Goal: Task Accomplishment & Management: Manage account settings

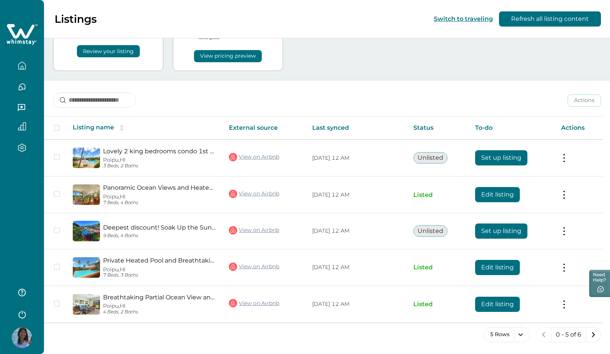
scroll to position [50, 0]
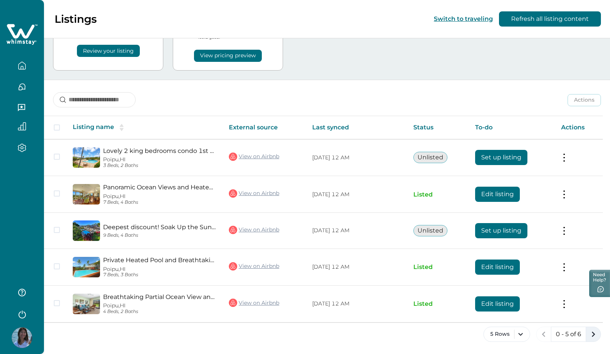
click at [595, 335] on icon "next page" at bounding box center [593, 334] width 11 height 11
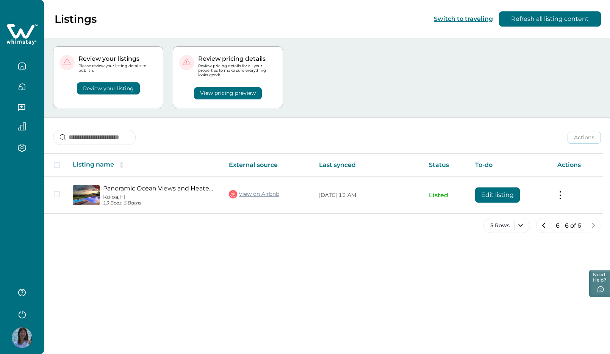
scroll to position [9, 0]
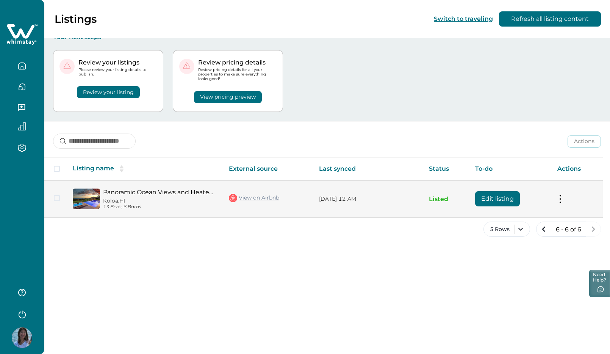
click at [564, 197] on button at bounding box center [561, 199] width 6 height 8
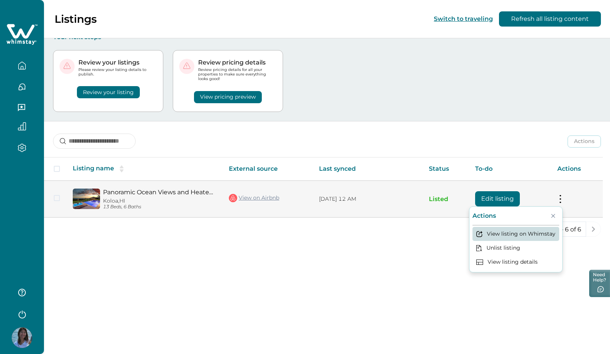
click at [544, 233] on button "View listing on Whimstay" at bounding box center [516, 234] width 87 height 14
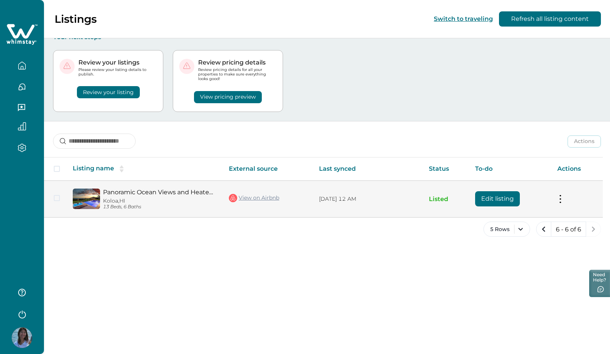
click at [564, 196] on button at bounding box center [561, 199] width 6 height 8
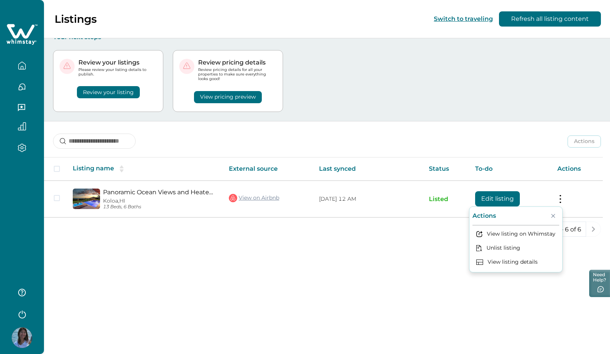
click at [428, 260] on div "Listings Switch to traveling Refresh all listing content Your next steps Review…" at bounding box center [327, 168] width 566 height 354
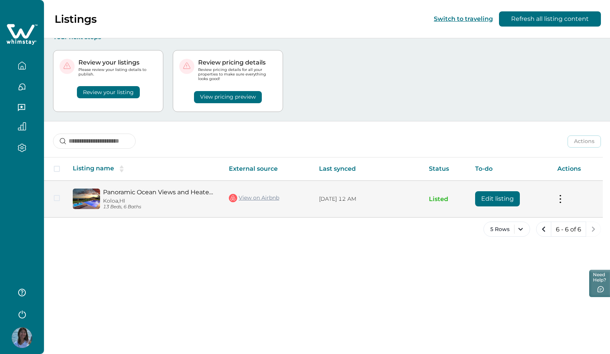
click at [129, 193] on link "Panoramic Ocean Views and Heated Pool - Luxurious Kukuiʻula Retreat" at bounding box center [160, 191] width 114 height 7
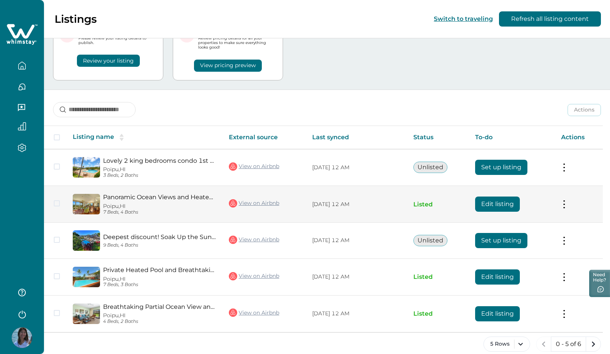
scroll to position [50, 0]
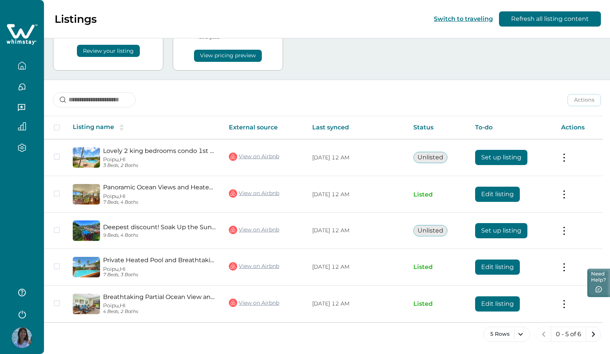
drag, startPoint x: 592, startPoint y: 332, endPoint x: 591, endPoint y: 271, distance: 61.8
click at [591, 271] on div "Skip to Content Listings Switch to traveling Refresh all listing content Your n…" at bounding box center [305, 127] width 610 height 354
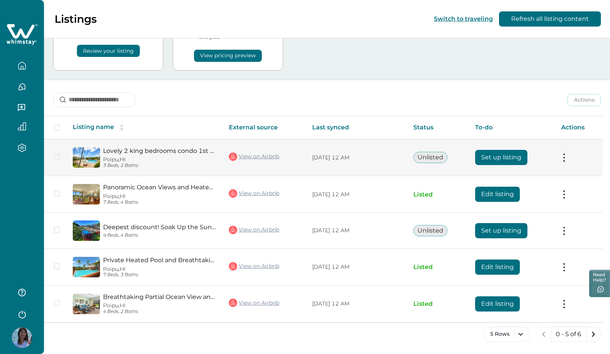
click at [567, 159] on button at bounding box center [564, 158] width 6 height 8
click at [530, 173] on div "Actions" at bounding box center [520, 176] width 87 height 16
click at [55, 157] on span at bounding box center [57, 157] width 6 height 6
click at [567, 155] on button at bounding box center [564, 158] width 6 height 8
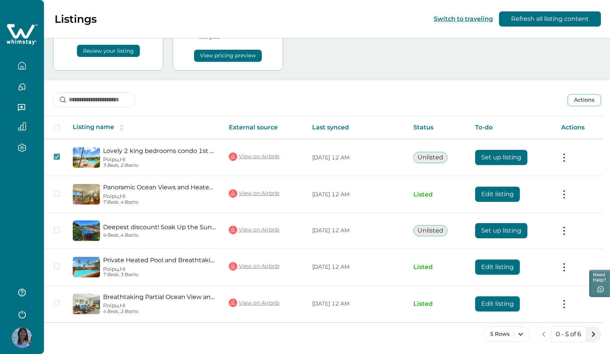
click at [594, 337] on icon "next page" at bounding box center [593, 334] width 11 height 11
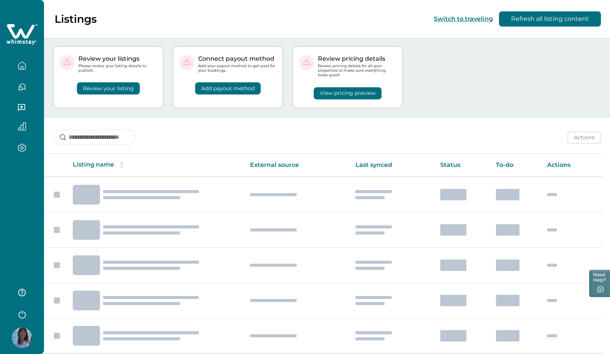
scroll to position [9, 0]
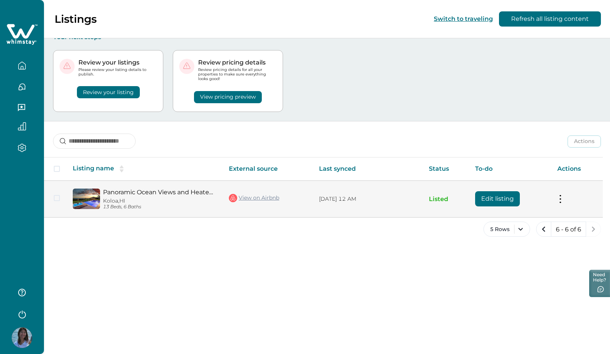
click at [564, 200] on button at bounding box center [561, 199] width 6 height 8
click at [314, 194] on td "09/03/2025, 12 AM" at bounding box center [368, 198] width 110 height 37
click at [168, 192] on link "Panoramic Ocean Views and Heated Pool - Luxurious Kukuiʻula Retreat" at bounding box center [160, 191] width 114 height 7
click at [161, 191] on link "Panoramic Ocean Views and Heated Pool - Luxurious Kukuiʻula Retreat" at bounding box center [160, 191] width 114 height 7
click at [493, 201] on button "Edit listing" at bounding box center [497, 198] width 45 height 15
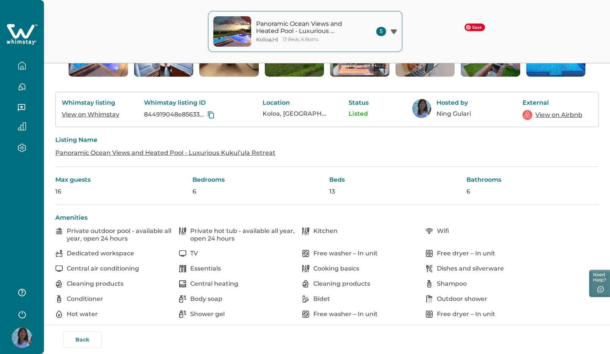
scroll to position [131, 0]
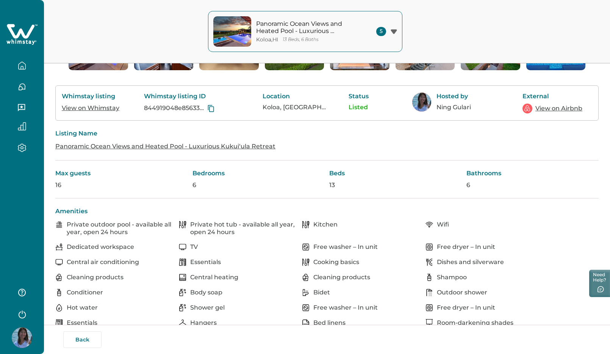
click at [72, 171] on p "Max guests" at bounding box center [121, 173] width 133 height 8
click at [102, 146] on link "Panoramic Ocean Views and Heated Pool - Luxurious Kukuiʻula Retreat" at bounding box center [165, 146] width 220 height 7
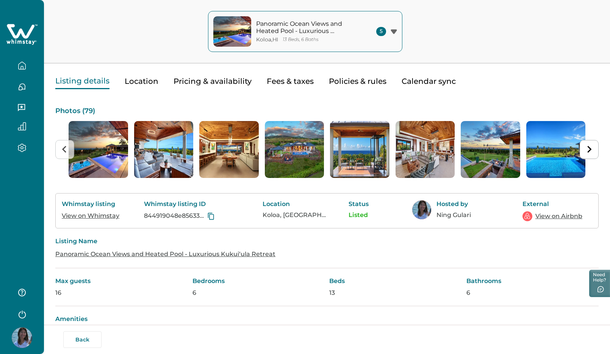
scroll to position [0, 0]
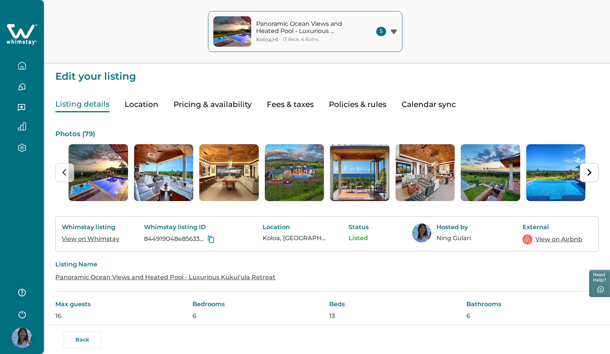
type input "**"
type input "*****"
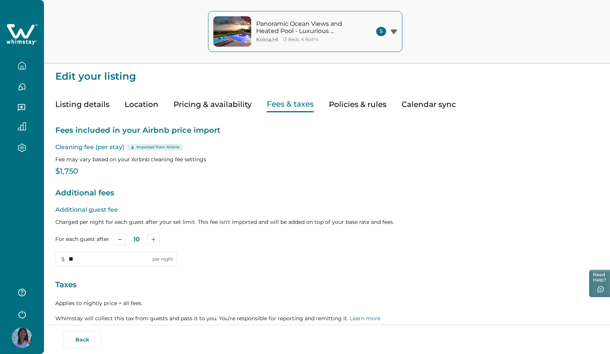
click at [270, 107] on button "Fees & taxes" at bounding box center [290, 105] width 47 height 16
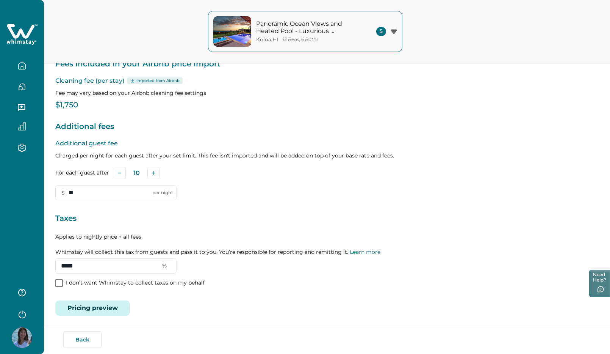
scroll to position [71, 0]
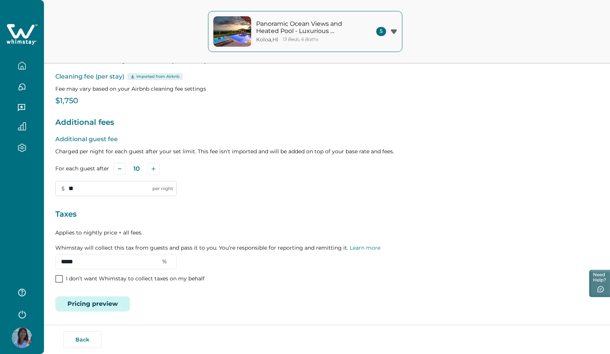
drag, startPoint x: 71, startPoint y: 188, endPoint x: 79, endPoint y: 188, distance: 8.0
click at [79, 188] on input "**" at bounding box center [115, 188] width 121 height 15
drag, startPoint x: 82, startPoint y: 188, endPoint x: 68, endPoint y: 189, distance: 14.0
click at [68, 189] on input "**" at bounding box center [115, 188] width 121 height 15
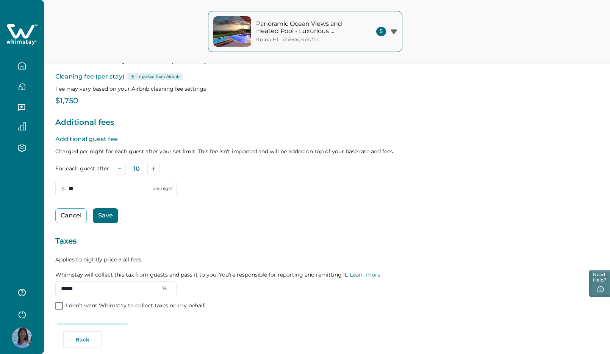
type input "**"
click at [107, 216] on button "Save" at bounding box center [105, 215] width 25 height 15
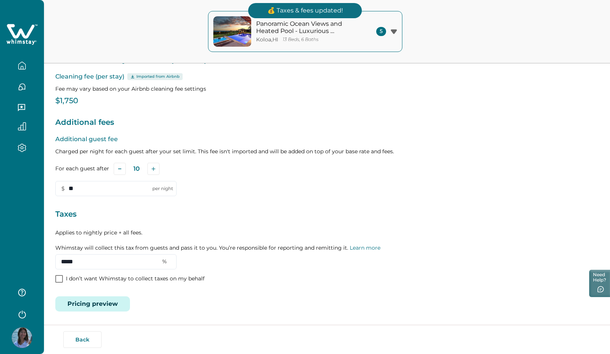
drag, startPoint x: 86, startPoint y: 260, endPoint x: 45, endPoint y: 254, distance: 41.0
click at [45, 254] on div "Edit your listing Listing details Location Pricing & availability Fees & taxes …" at bounding box center [327, 141] width 566 height 424
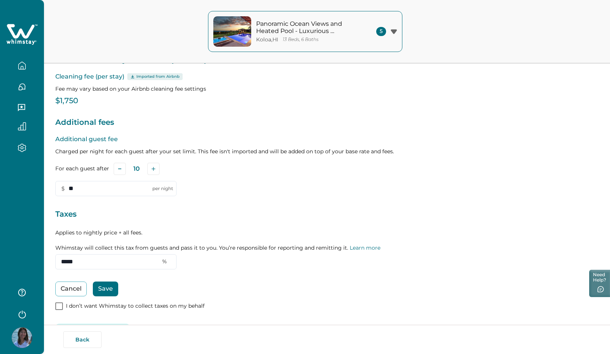
type input "*****"
click at [105, 290] on button "Save" at bounding box center [105, 288] width 25 height 15
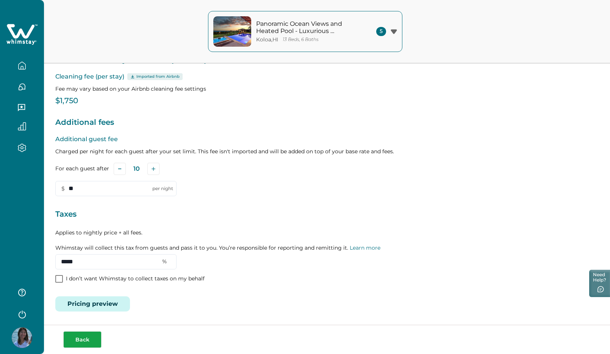
click at [83, 342] on button "Back" at bounding box center [82, 339] width 38 height 17
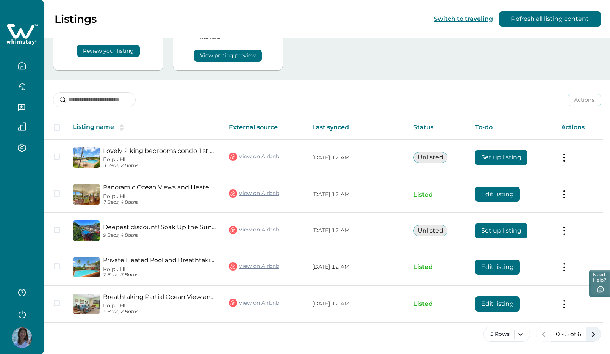
click at [593, 331] on icon "next page" at bounding box center [593, 334] width 11 height 11
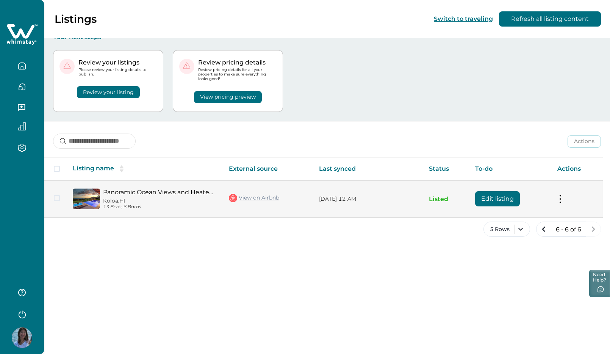
click at [508, 199] on button "Edit listing" at bounding box center [497, 198] width 45 height 15
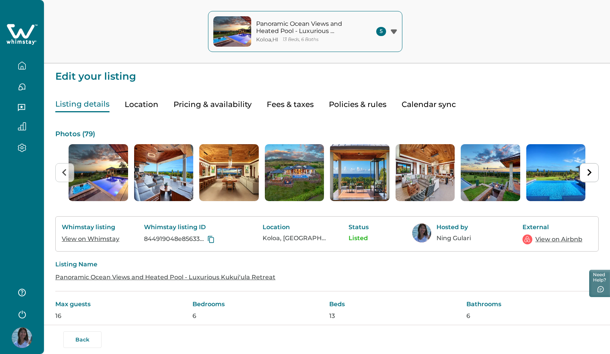
click at [81, 105] on button "Listing details" at bounding box center [82, 105] width 54 height 16
click at [96, 102] on button "Listing details" at bounding box center [82, 105] width 54 height 16
click at [140, 104] on button "Location" at bounding box center [142, 105] width 34 height 16
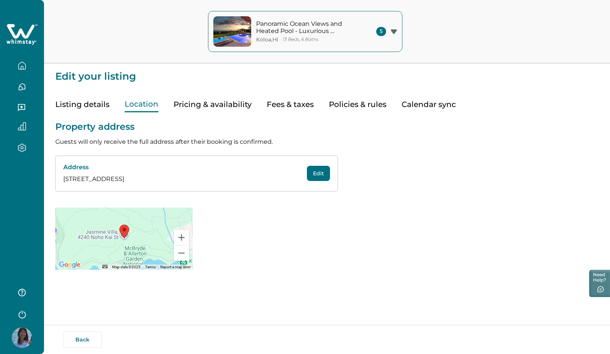
click at [193, 107] on button "Pricing & availability" at bounding box center [213, 105] width 78 height 16
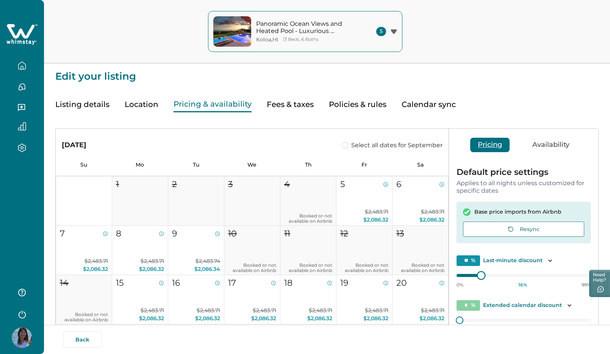
type input "**"
click at [474, 275] on div at bounding box center [524, 275] width 134 height 0
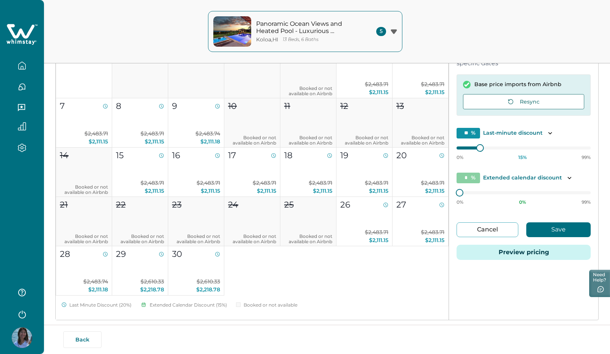
scroll to position [145, 0]
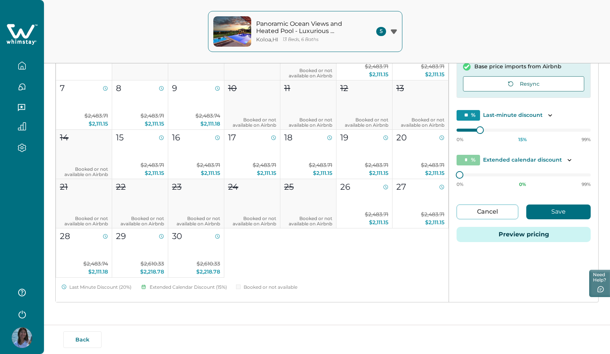
click at [561, 210] on button "Save" at bounding box center [559, 211] width 64 height 15
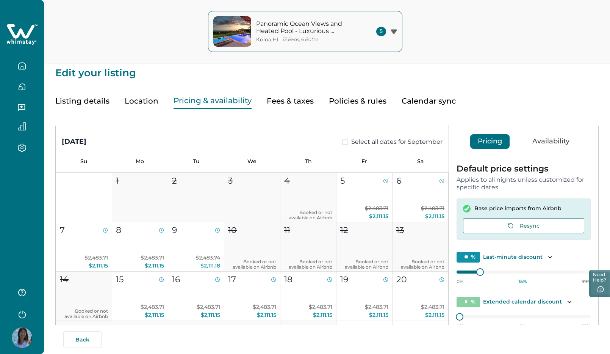
scroll to position [0, 0]
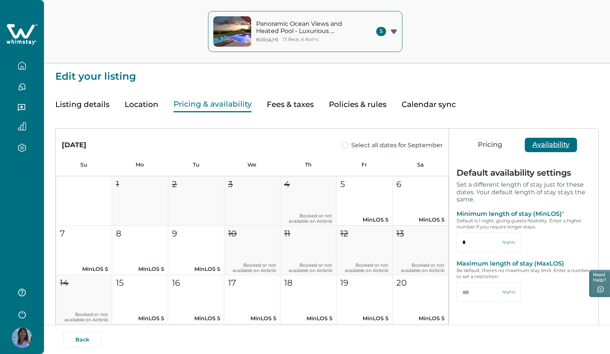
click at [558, 143] on button "Availability" at bounding box center [551, 145] width 52 height 14
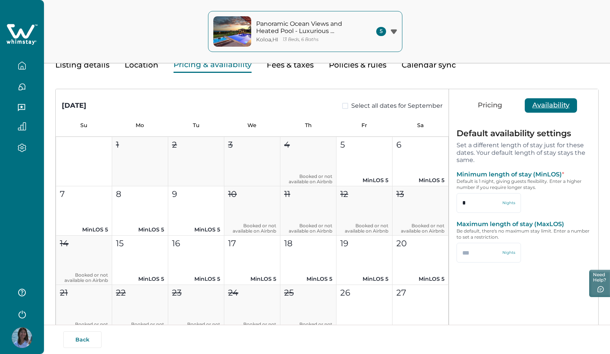
scroll to position [46, 0]
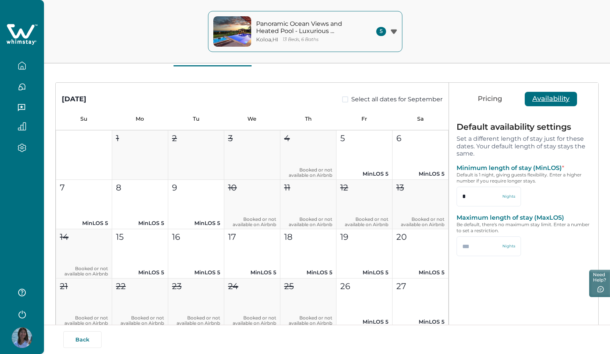
drag, startPoint x: 476, startPoint y: 199, endPoint x: 451, endPoint y: 198, distance: 24.6
click at [451, 198] on div "Default availability settings Set a different length of stay just for these dat…" at bounding box center [523, 197] width 149 height 166
type input "*"
click at [494, 249] on input "text" at bounding box center [489, 246] width 64 height 20
drag, startPoint x: 469, startPoint y: 249, endPoint x: 447, endPoint y: 249, distance: 21.6
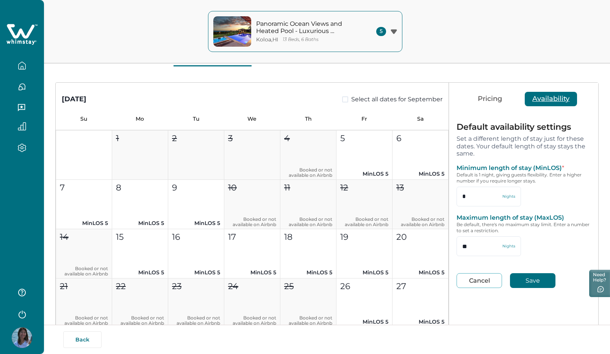
click at [447, 249] on div "September 2025 Select all dates for September Su Mo Tu We Th Fr Sa 1 2 3 4 Book…" at bounding box center [327, 242] width 543 height 318
drag, startPoint x: 469, startPoint y: 246, endPoint x: 454, endPoint y: 246, distance: 14.0
click at [454, 246] on div "Default availability settings Set a different length of stay just for these dat…" at bounding box center [523, 209] width 149 height 190
type input "**"
click at [536, 282] on button "Save" at bounding box center [532, 280] width 45 height 15
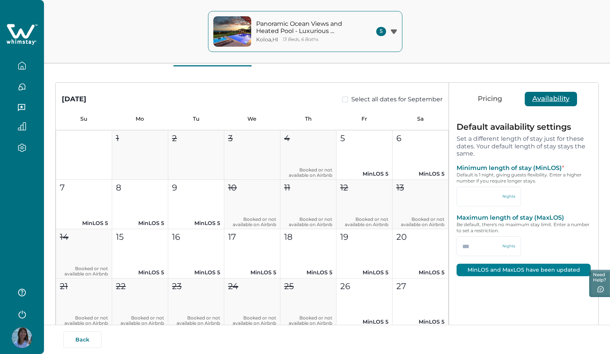
type input "*"
type input "**"
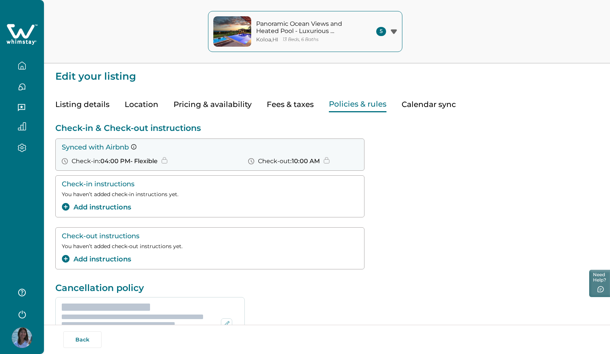
click at [351, 106] on button "Policies & rules" at bounding box center [358, 105] width 58 height 16
click at [426, 105] on button "Calendar sync" at bounding box center [429, 105] width 54 height 16
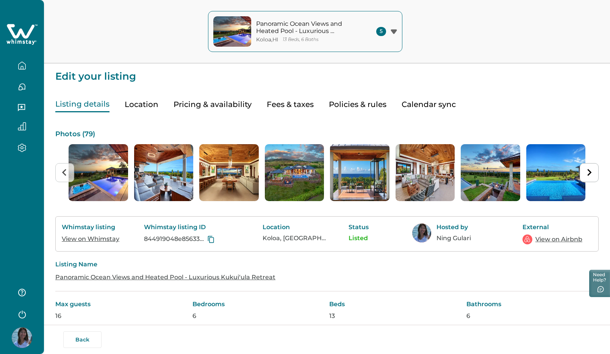
click at [102, 104] on button "Listing details" at bounding box center [82, 105] width 54 height 16
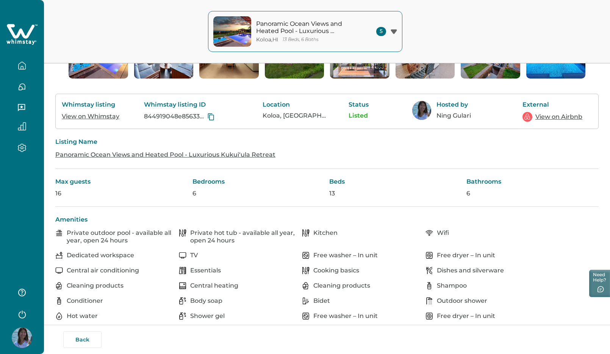
scroll to position [127, 0]
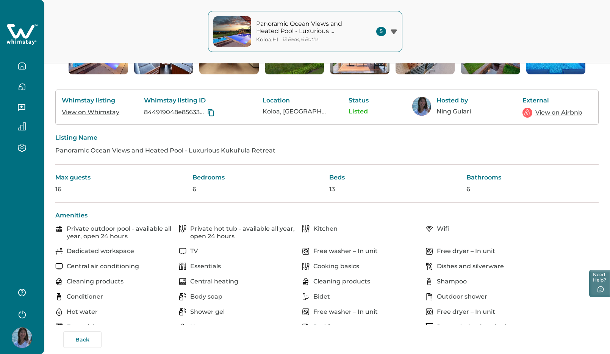
click at [96, 183] on div "Max guests 16" at bounding box center [121, 183] width 133 height 19
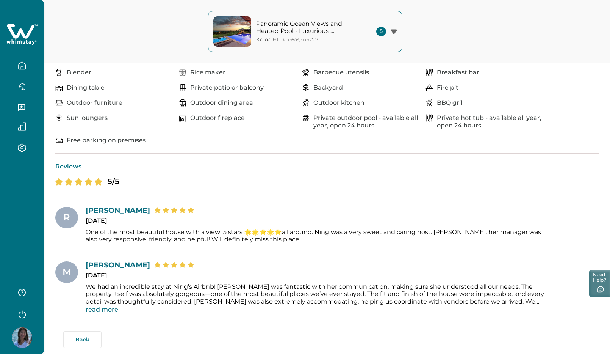
scroll to position [555, 0]
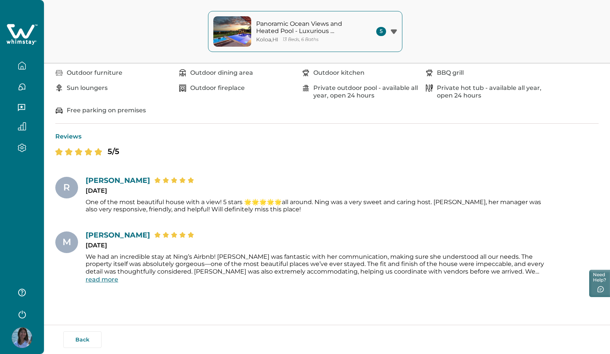
click at [22, 148] on icon "button" at bounding box center [22, 147] width 8 height 9
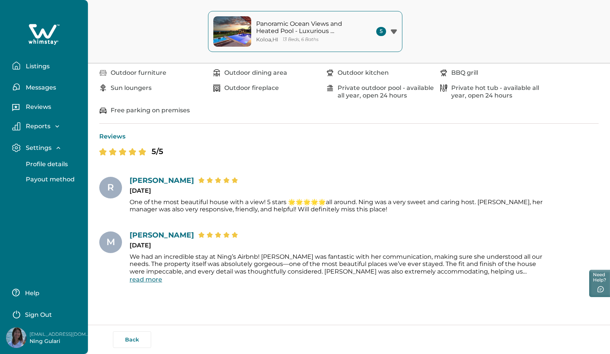
click at [44, 66] on p "Listings" at bounding box center [37, 67] width 26 height 8
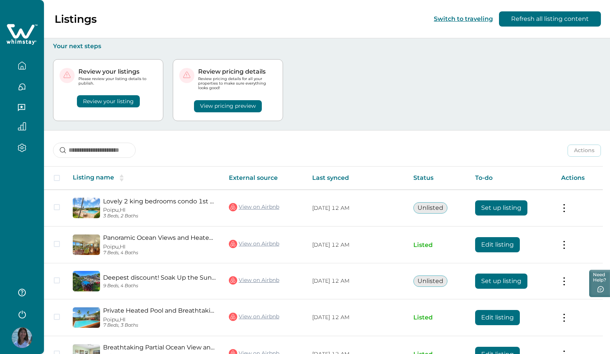
click at [163, 99] on div "Review your listings Please review your listing details to publish. Review your…" at bounding box center [108, 90] width 110 height 62
click at [116, 99] on button "Review your listing" at bounding box center [108, 101] width 63 height 12
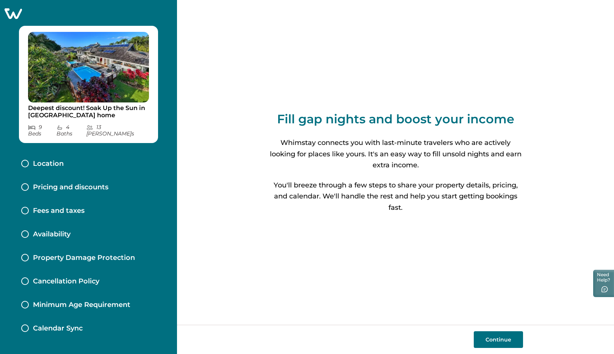
click at [495, 339] on button "Continue" at bounding box center [498, 339] width 49 height 17
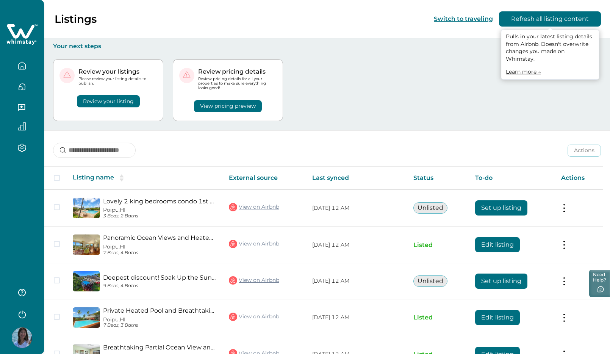
click at [535, 20] on button "Refresh all listing content" at bounding box center [550, 18] width 102 height 15
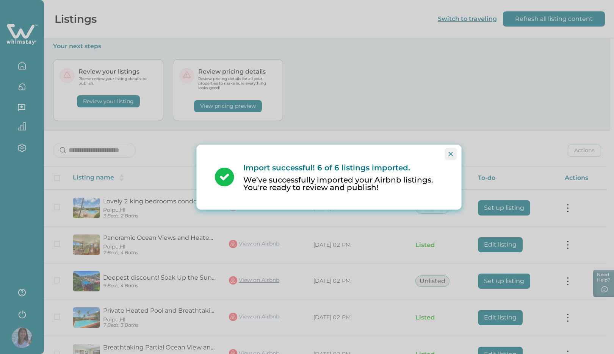
click at [450, 154] on icon "Close" at bounding box center [450, 153] width 5 height 5
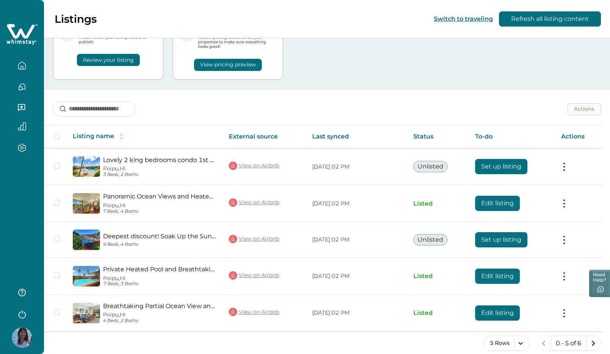
scroll to position [50, 0]
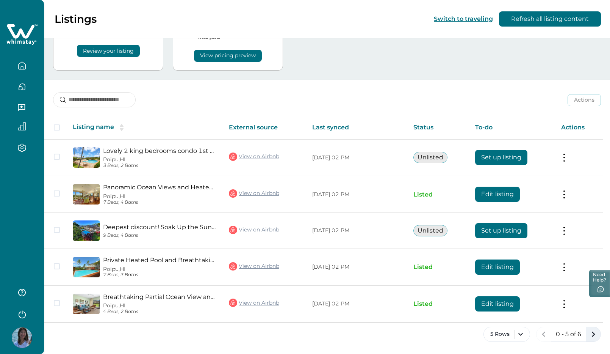
click at [595, 335] on icon "next page" at bounding box center [593, 334] width 11 height 11
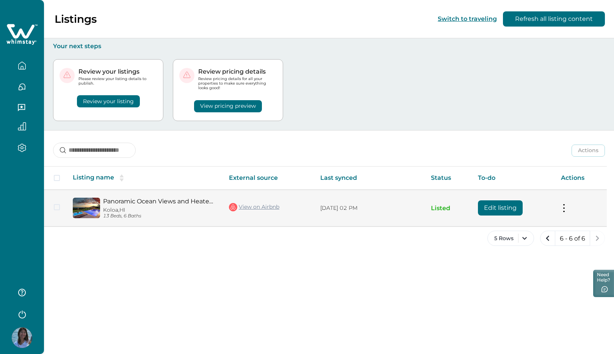
click at [169, 202] on link "Panoramic Ocean Views and Heated Pool - Luxurious Kukuiʻula Retreat" at bounding box center [160, 200] width 114 height 7
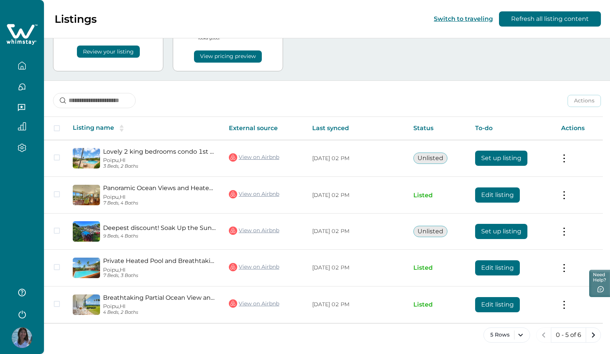
scroll to position [50, 0]
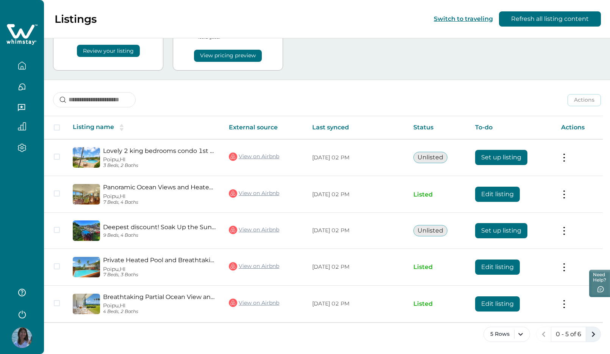
click at [592, 333] on icon "next page" at bounding box center [593, 334] width 11 height 11
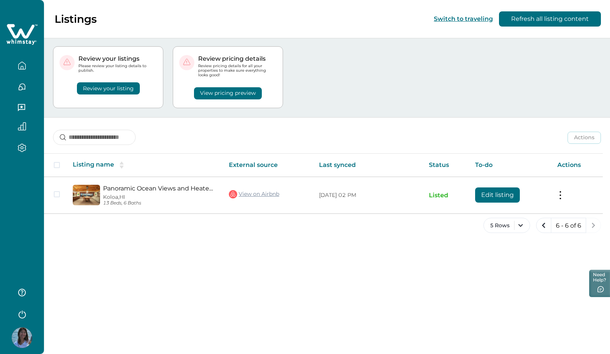
scroll to position [9, 0]
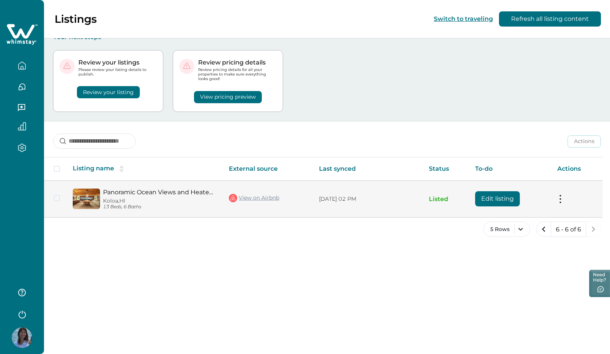
click at [506, 202] on button "Edit listing" at bounding box center [497, 198] width 45 height 15
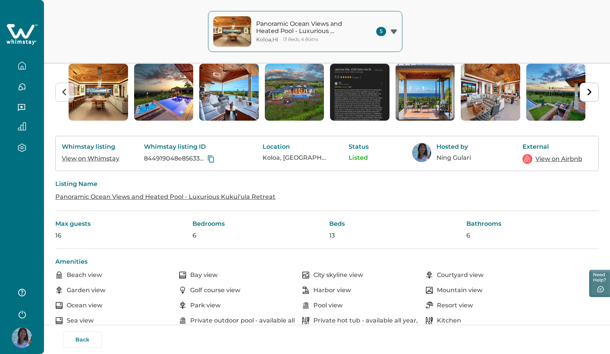
scroll to position [91, 0]
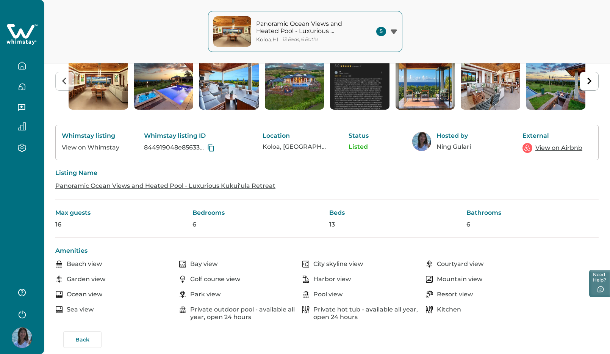
click at [555, 147] on link "View on Airbnb" at bounding box center [559, 147] width 47 height 9
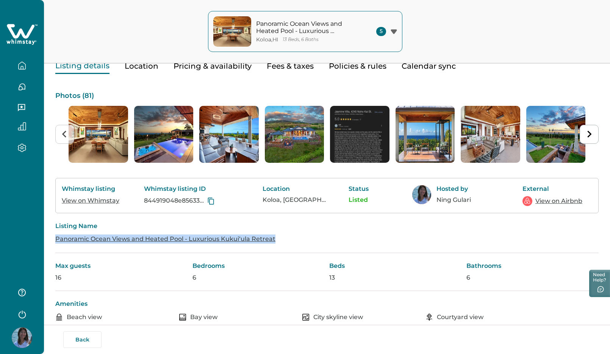
scroll to position [0, 0]
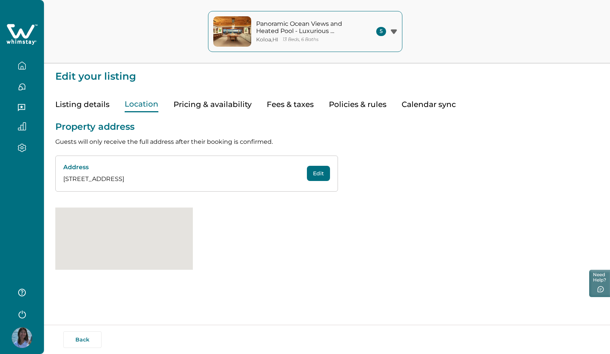
click at [141, 103] on button "Location" at bounding box center [142, 105] width 34 height 16
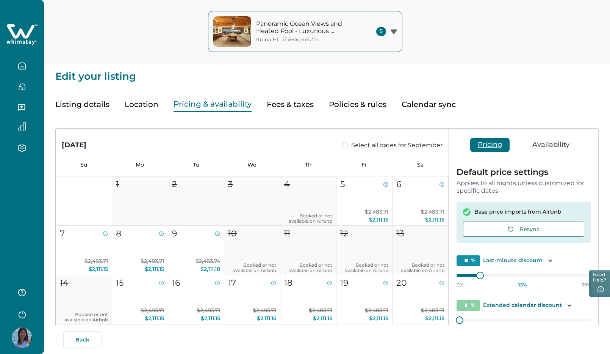
click at [199, 103] on button "Pricing & availability" at bounding box center [213, 105] width 78 height 16
click at [293, 106] on button "Fees & taxes" at bounding box center [290, 105] width 47 height 16
type input "**"
type input "*****"
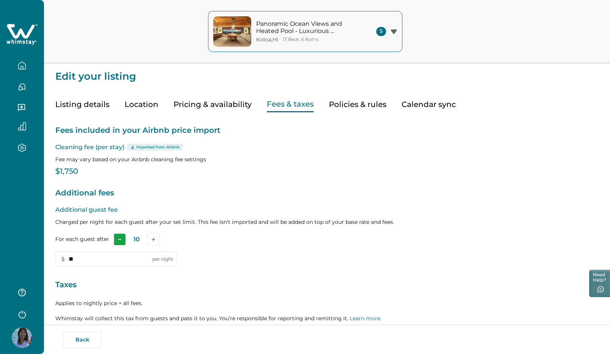
click at [122, 237] on button "Subtract" at bounding box center [120, 239] width 12 height 12
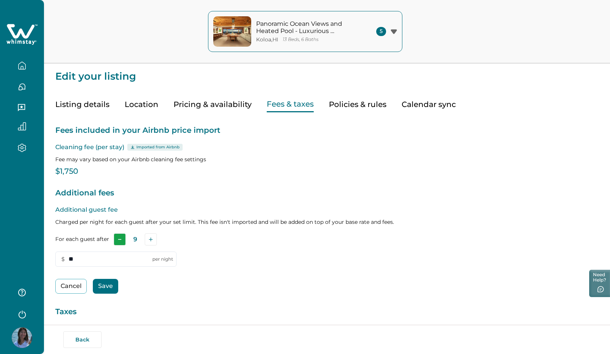
click at [122, 237] on button "Subtract" at bounding box center [120, 239] width 12 height 12
click at [108, 287] on button "Save" at bounding box center [105, 286] width 25 height 15
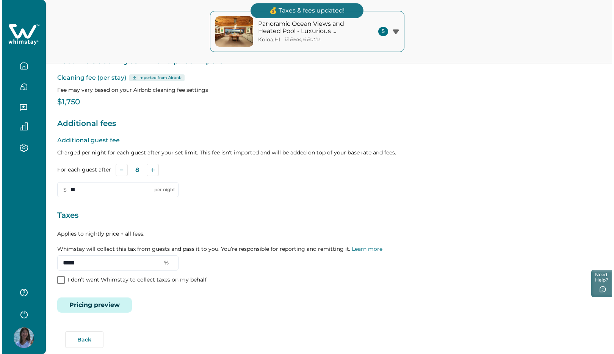
scroll to position [71, 0]
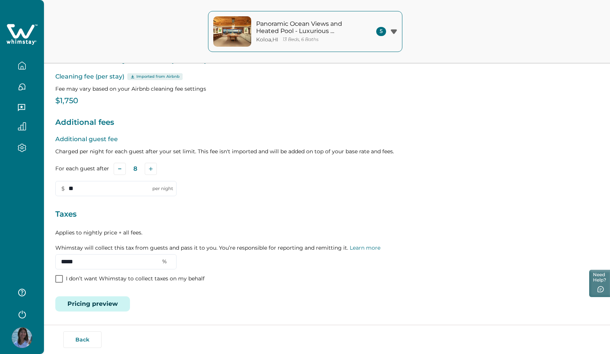
click at [92, 302] on button "Pricing preview" at bounding box center [92, 303] width 75 height 15
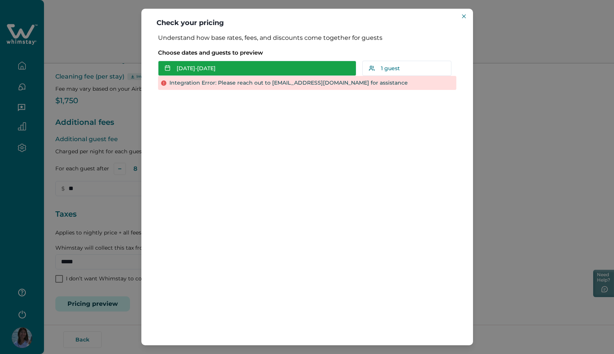
click at [199, 68] on button "[DATE] - [DATE]" at bounding box center [257, 68] width 198 height 15
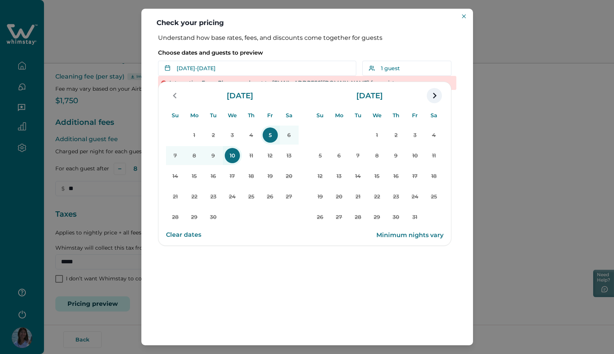
click at [433, 94] on icon "navigation button" at bounding box center [434, 96] width 12 height 14
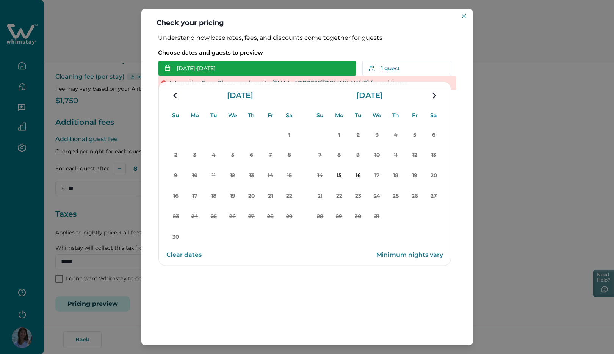
click at [208, 72] on button "[DATE] - [DATE]" at bounding box center [257, 68] width 198 height 15
click at [221, 70] on button "[DATE] - [DATE]" at bounding box center [257, 68] width 198 height 15
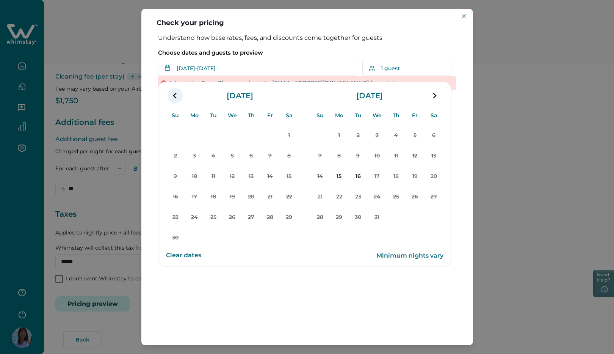
click at [174, 97] on icon "navigation button" at bounding box center [174, 96] width 3 height 6
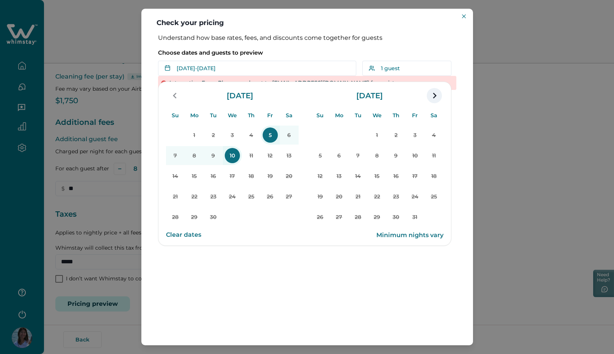
click at [433, 94] on icon "navigation button" at bounding box center [434, 96] width 12 height 14
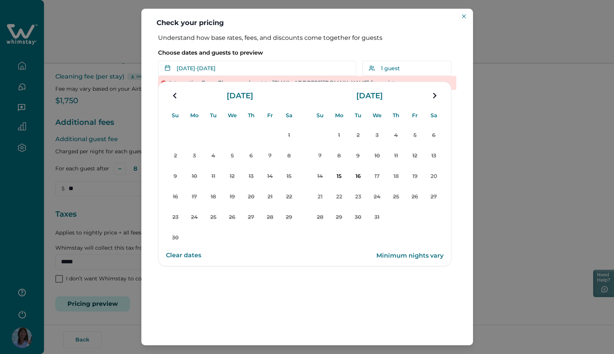
click at [433, 94] on icon "navigation button" at bounding box center [434, 96] width 3 height 6
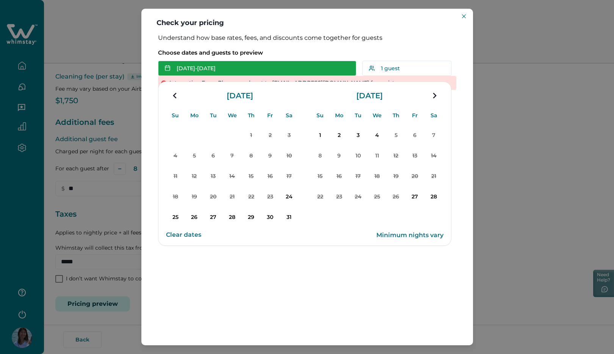
click at [328, 66] on button "[DATE] - [DATE]" at bounding box center [257, 68] width 198 height 15
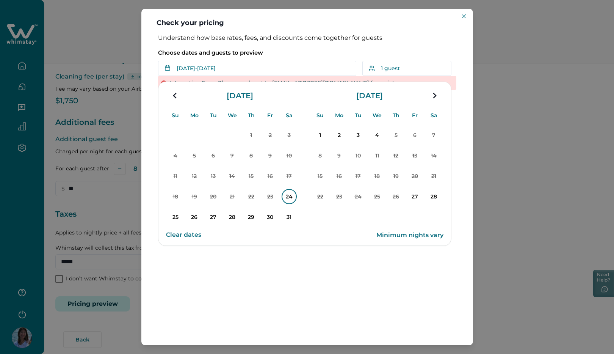
click at [289, 196] on p "24" at bounding box center [289, 196] width 15 height 15
click at [291, 216] on p "31" at bounding box center [289, 216] width 15 height 15
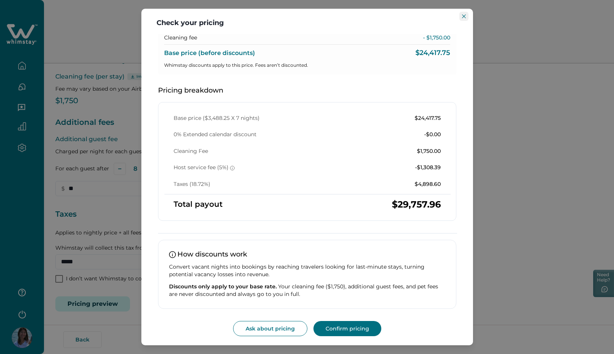
click at [464, 16] on icon "Close" at bounding box center [464, 16] width 4 height 4
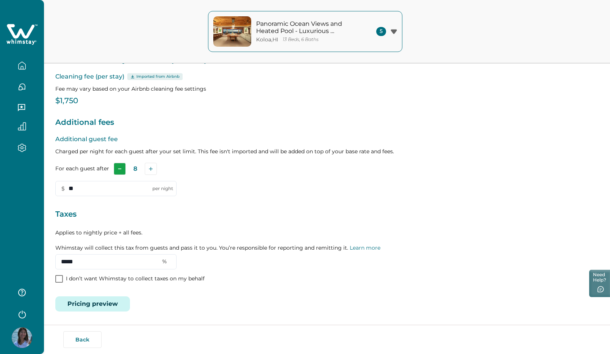
click at [121, 169] on icon "Subtract" at bounding box center [120, 169] width 4 height 4
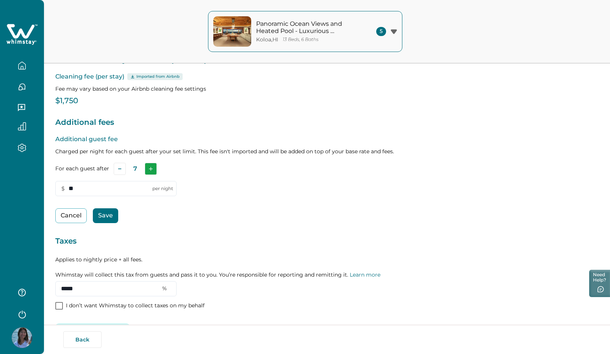
click at [152, 168] on button "Add" at bounding box center [151, 169] width 12 height 12
click at [121, 169] on button "Subtract" at bounding box center [120, 169] width 12 height 12
click at [107, 216] on button "Save" at bounding box center [105, 215] width 25 height 15
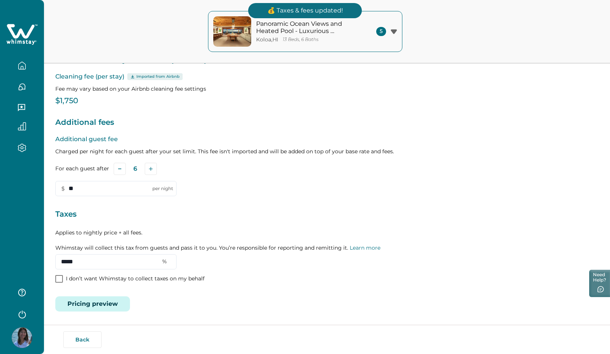
click at [105, 302] on button "Pricing preview" at bounding box center [92, 303] width 75 height 15
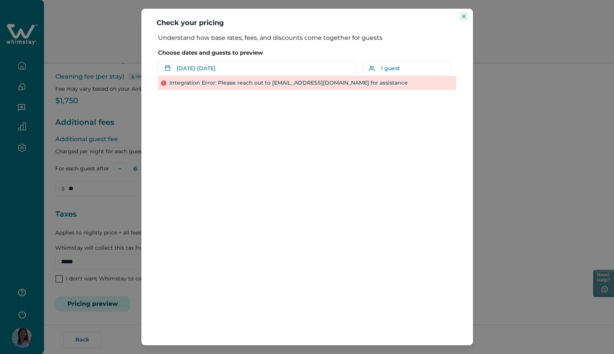
click at [466, 14] on button "Close" at bounding box center [463, 16] width 9 height 9
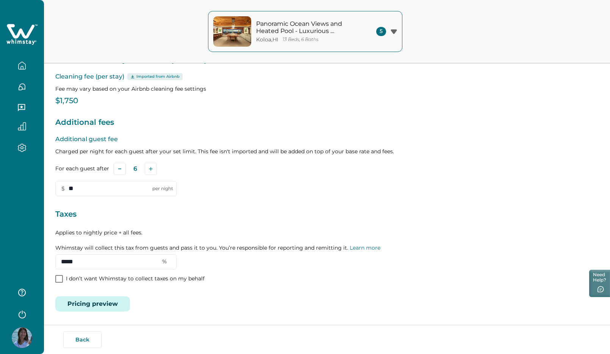
scroll to position [0, 0]
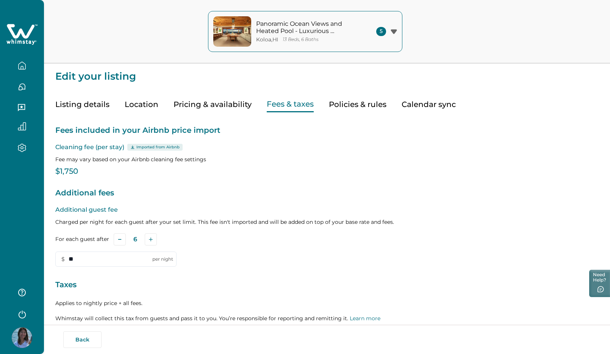
click at [365, 104] on button "Policies & rules" at bounding box center [358, 105] width 58 height 16
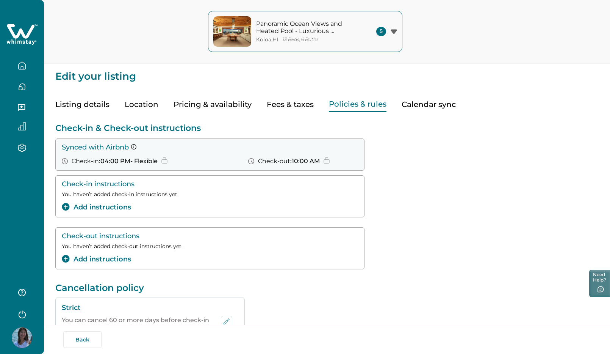
click at [419, 105] on button "Calendar sync" at bounding box center [429, 105] width 54 height 16
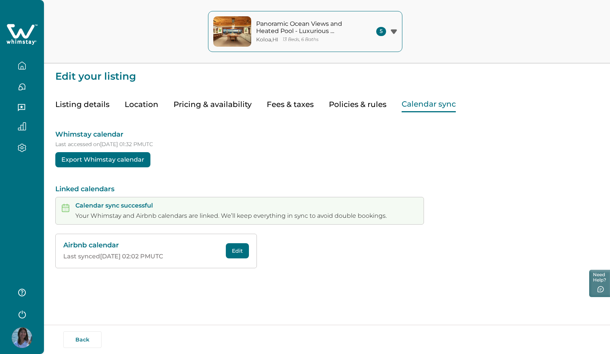
scroll to position [9, 0]
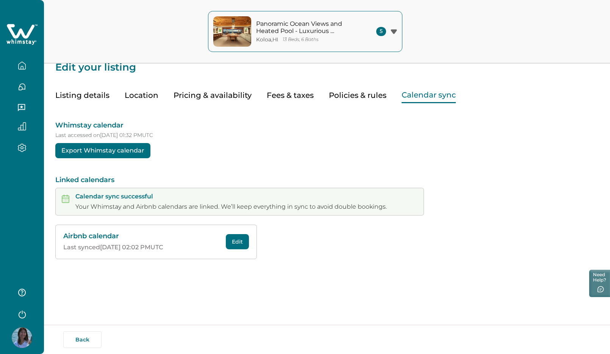
click at [91, 94] on button "Listing details" at bounding box center [82, 96] width 54 height 16
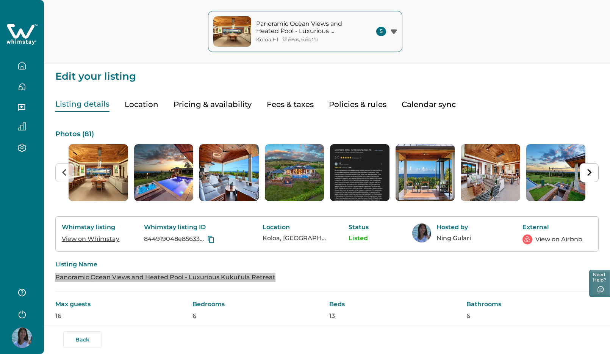
click at [351, 102] on button "Policies & rules" at bounding box center [358, 105] width 58 height 16
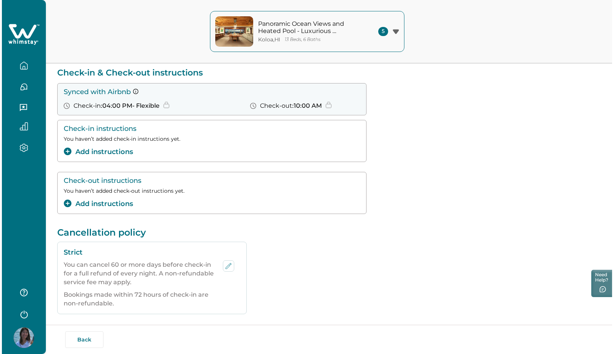
scroll to position [58, 0]
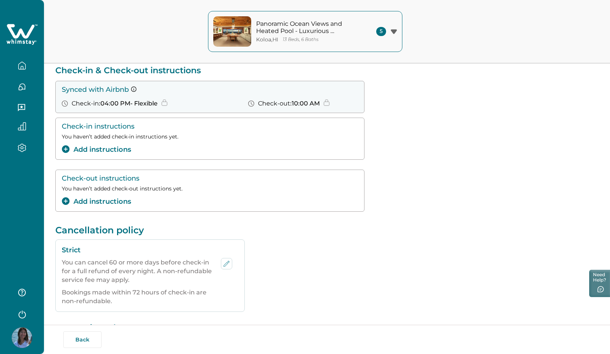
click at [102, 149] on button "Add instructions" at bounding box center [96, 149] width 69 height 10
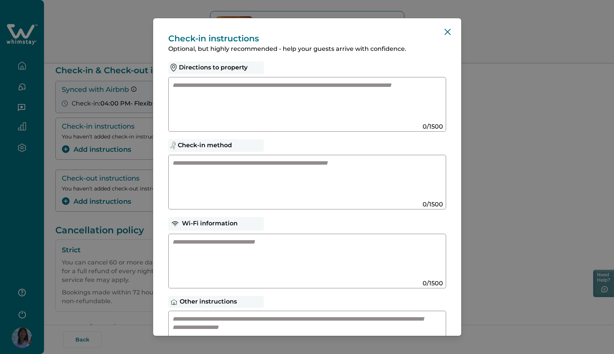
click at [224, 104] on textarea at bounding box center [299, 101] width 255 height 41
type textarea "**********"
click at [222, 172] on textarea at bounding box center [299, 179] width 255 height 41
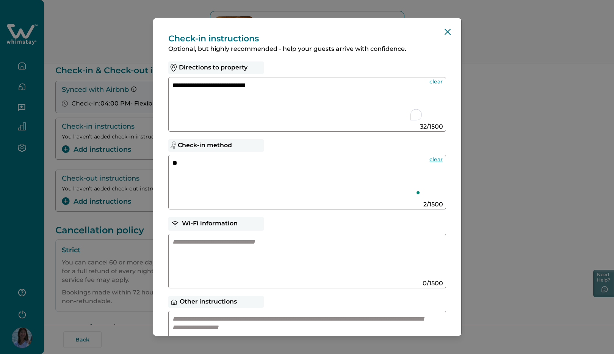
type textarea "*"
click at [210, 245] on textarea "To enrich screen reader interactions, please activate Accessibility in Grammarl…" at bounding box center [299, 258] width 255 height 41
click at [277, 163] on textarea "**********" at bounding box center [297, 179] width 251 height 41
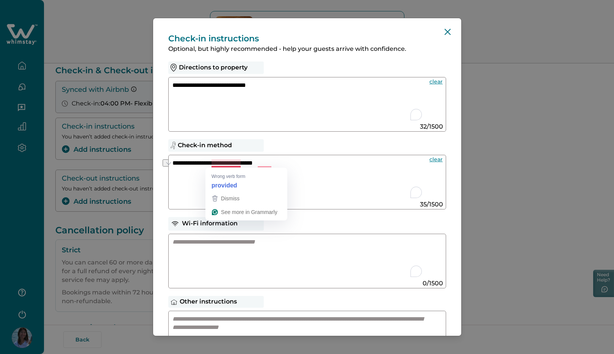
drag, startPoint x: 273, startPoint y: 164, endPoint x: 211, endPoint y: 165, distance: 62.2
click at [211, 165] on textarea "**********" at bounding box center [297, 179] width 251 height 41
click at [274, 167] on textarea "**********" at bounding box center [297, 179] width 251 height 41
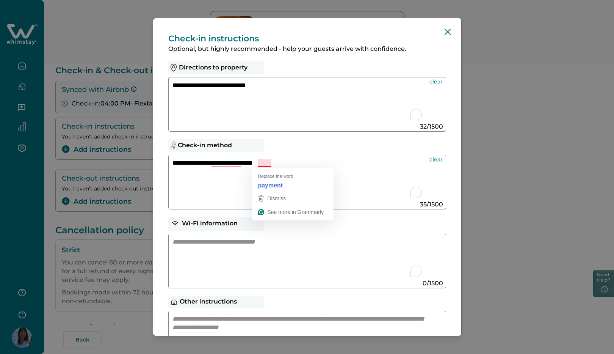
drag, startPoint x: 258, startPoint y: 165, endPoint x: 278, endPoint y: 165, distance: 19.7
click at [278, 165] on textarea "**********" at bounding box center [297, 179] width 251 height 41
type textarea "**********"
click at [212, 245] on textarea "To enrich screen reader interactions, please activate Accessibility in Grammarl…" at bounding box center [299, 258] width 255 height 41
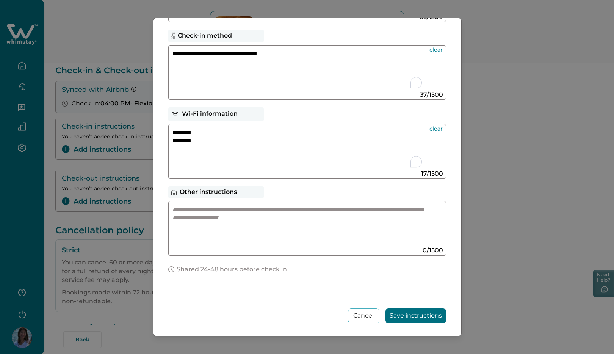
scroll to position [115, 0]
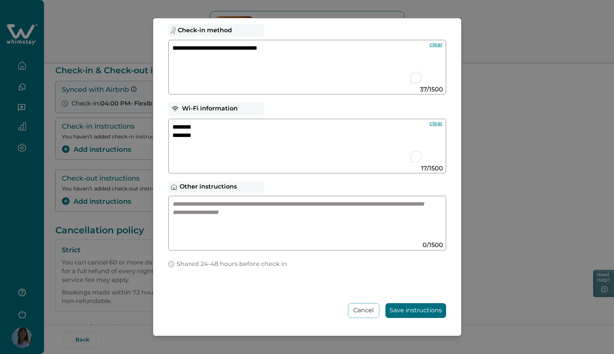
type textarea "******** ********"
click at [400, 310] on button "Save instructions" at bounding box center [416, 310] width 61 height 15
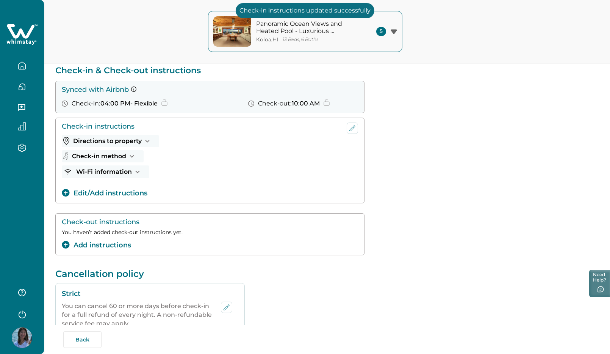
click at [111, 193] on button "Edit/Add instructions" at bounding box center [105, 193] width 86 height 10
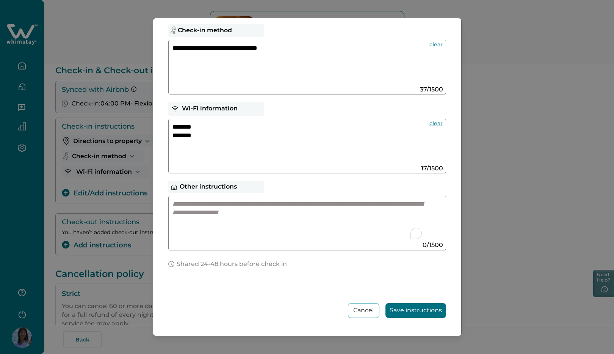
click at [247, 222] on textarea "To enrich screen reader interactions, please activate Accessibility in Grammarl…" at bounding box center [299, 220] width 255 height 41
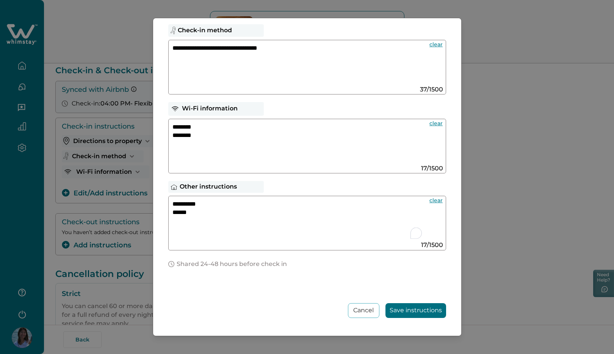
click at [183, 205] on textarea "**********" at bounding box center [297, 220] width 251 height 41
click at [204, 209] on textarea "**********" at bounding box center [297, 220] width 251 height 41
type textarea "**********"
click at [390, 310] on button "Save instructions" at bounding box center [416, 310] width 61 height 15
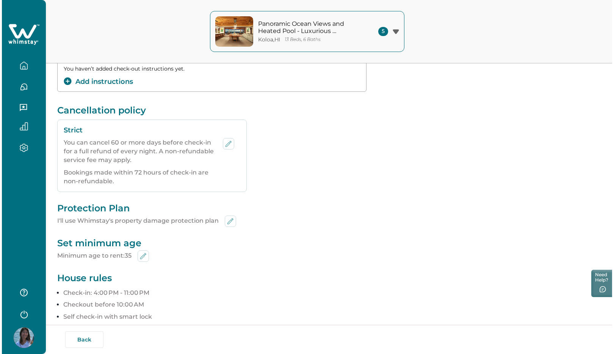
scroll to position [237, 0]
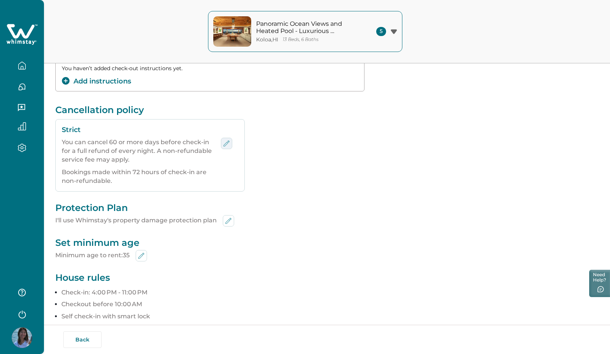
click at [227, 144] on icon "edit-policy" at bounding box center [227, 143] width 6 height 6
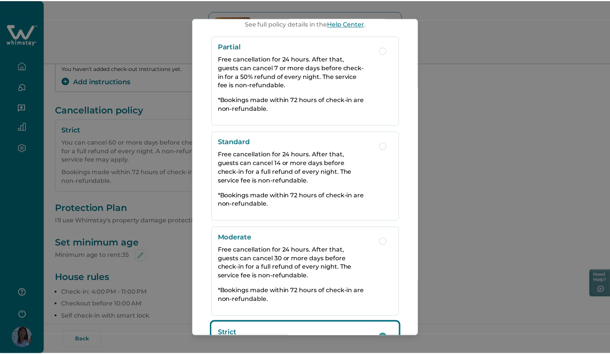
scroll to position [0, 0]
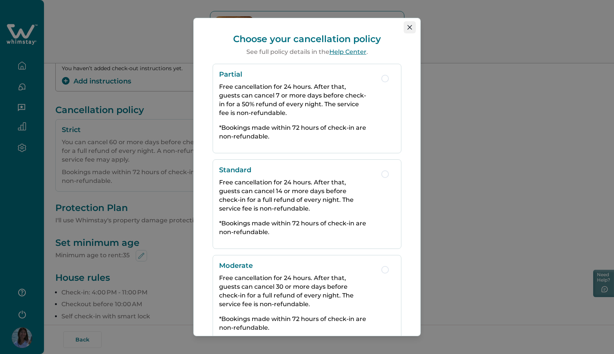
click at [407, 27] on icon "Close" at bounding box center [409, 27] width 5 height 5
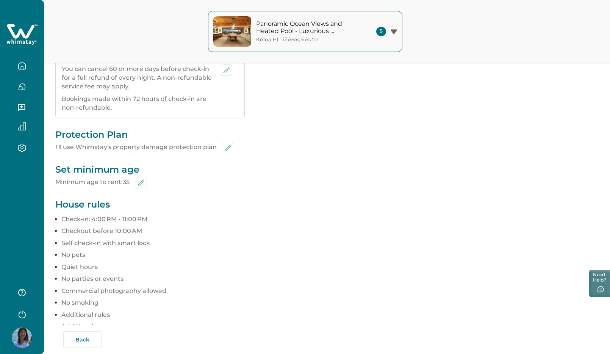
scroll to position [316, 0]
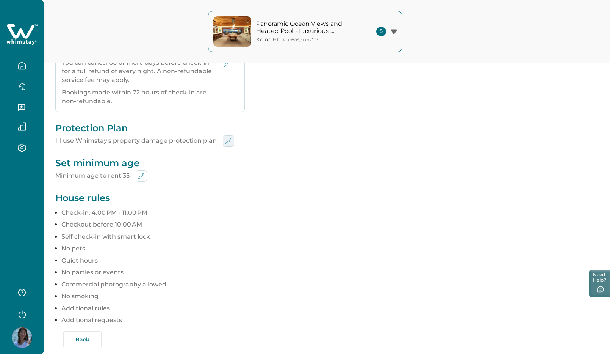
click at [226, 141] on icon "edit-min-age" at bounding box center [228, 140] width 9 height 9
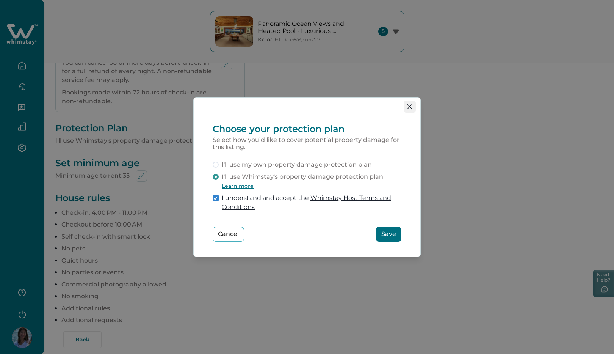
click at [410, 105] on icon "Close" at bounding box center [409, 106] width 5 height 5
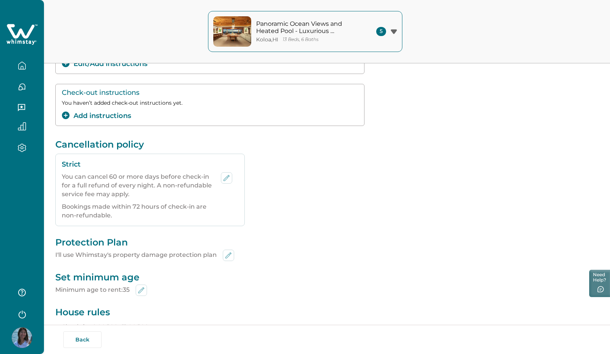
scroll to position [0, 0]
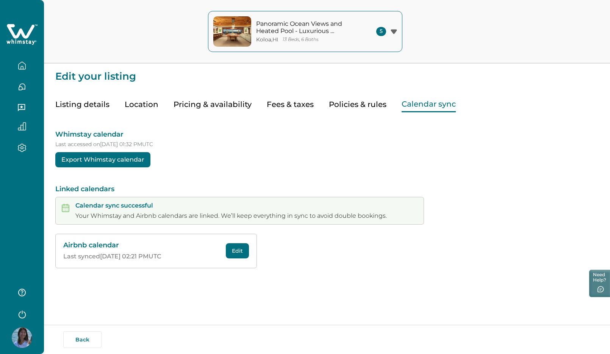
click at [416, 104] on button "Calendar sync" at bounding box center [429, 105] width 54 height 16
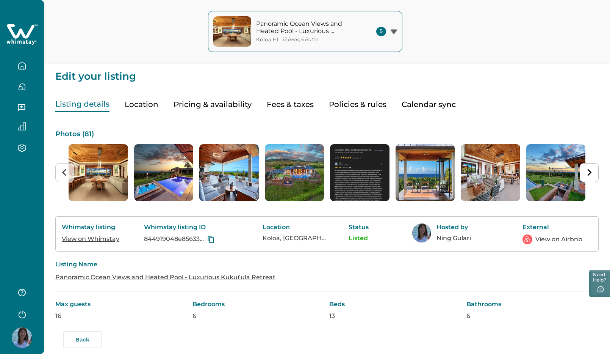
click at [91, 105] on button "Listing details" at bounding box center [82, 105] width 54 height 16
click at [549, 236] on link "View on Airbnb" at bounding box center [559, 239] width 47 height 9
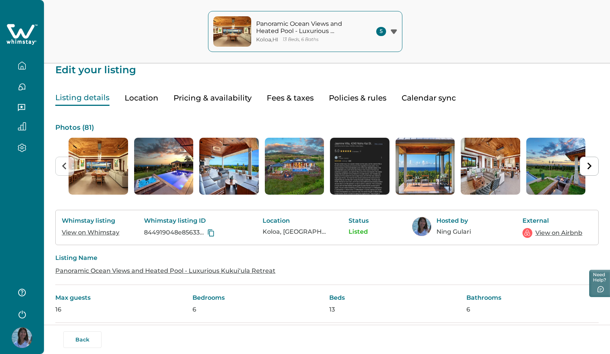
click at [25, 70] on button "button" at bounding box center [22, 65] width 32 height 15
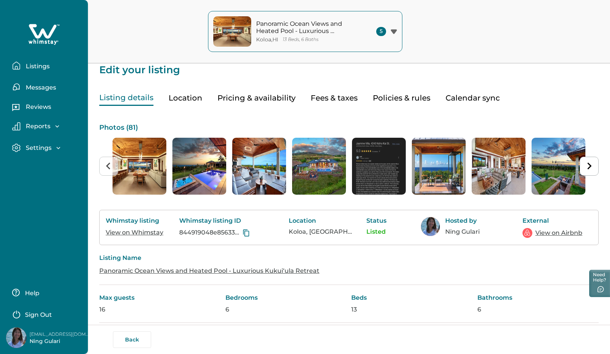
click at [49, 149] on p "Settings" at bounding box center [38, 148] width 28 height 8
click at [46, 179] on p "Payout method" at bounding box center [49, 180] width 51 height 8
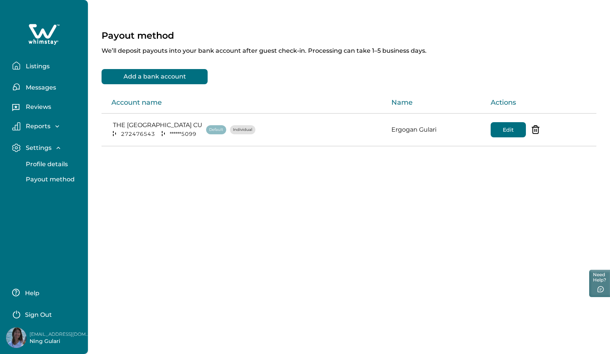
click at [39, 164] on p "Profile details" at bounding box center [46, 164] width 44 height 8
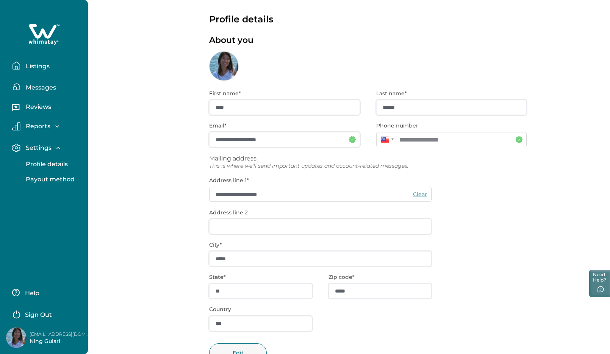
scroll to position [7, 0]
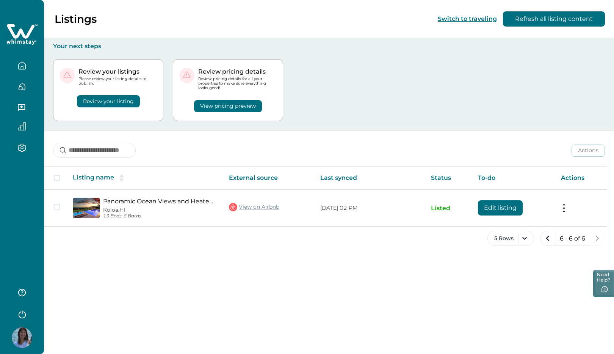
click at [250, 106] on button "View pricing preview" at bounding box center [228, 106] width 68 height 12
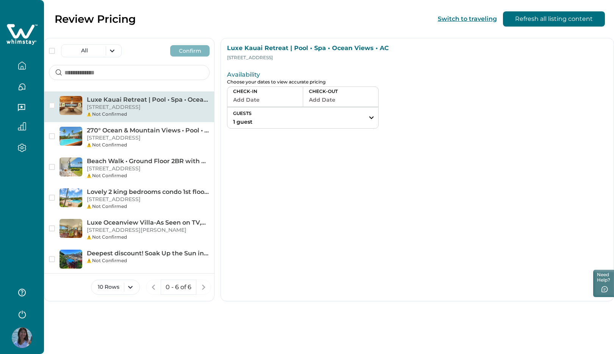
click at [271, 118] on button "GUESTS 1 guest" at bounding box center [302, 117] width 151 height 21
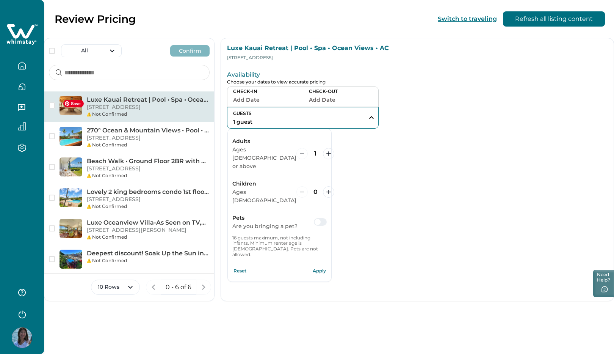
click at [87, 106] on p "[STREET_ADDRESS]" at bounding box center [148, 107] width 123 height 8
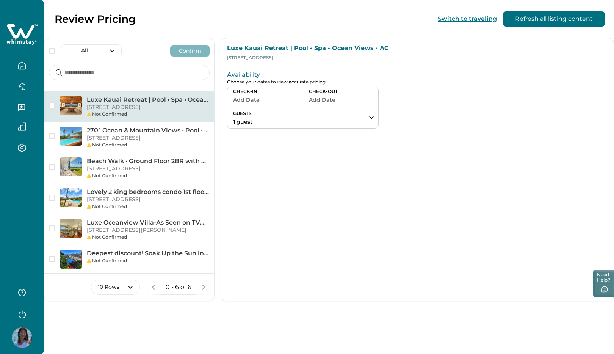
click at [115, 100] on p "Luxe Kauai Retreat | Pool • Spa • Ocean Views • AC" at bounding box center [148, 100] width 123 height 8
click at [115, 107] on p "[STREET_ADDRESS]" at bounding box center [148, 107] width 123 height 8
click at [26, 66] on button "button" at bounding box center [22, 65] width 32 height 15
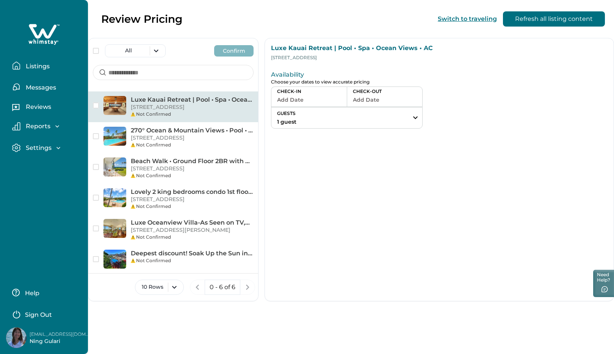
click at [50, 62] on button "Listings" at bounding box center [47, 65] width 70 height 15
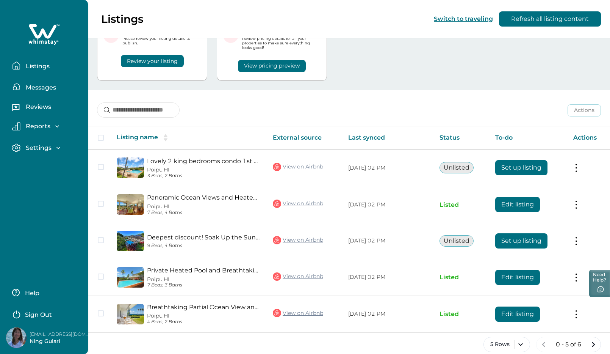
scroll to position [50, 0]
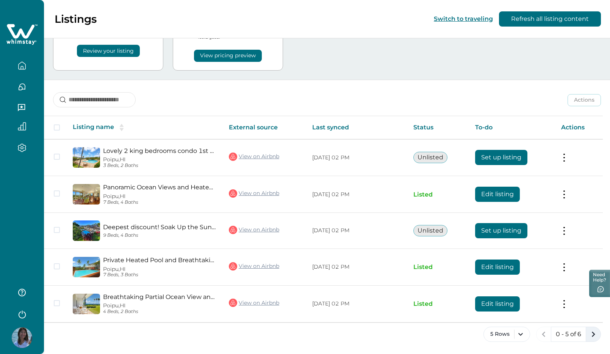
click at [591, 336] on icon "next page" at bounding box center [593, 334] width 11 height 11
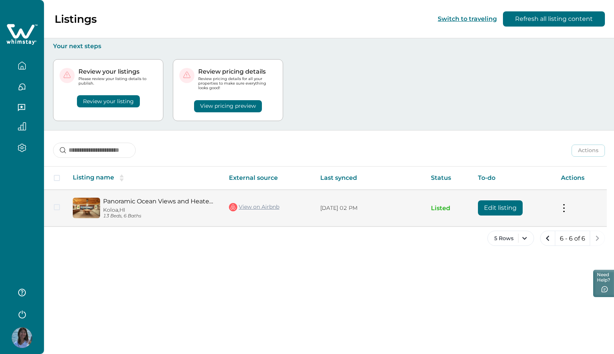
click at [492, 208] on button "Edit listing" at bounding box center [500, 207] width 45 height 15
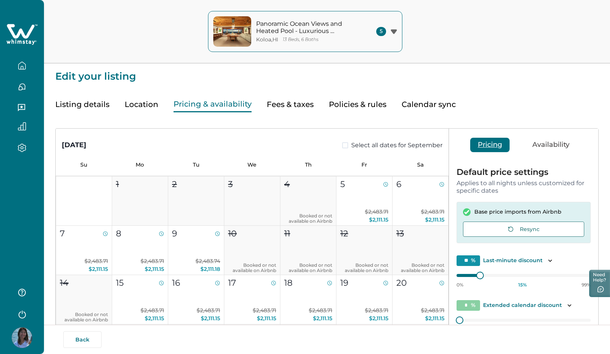
click at [220, 103] on button "Pricing & availability" at bounding box center [213, 105] width 78 height 16
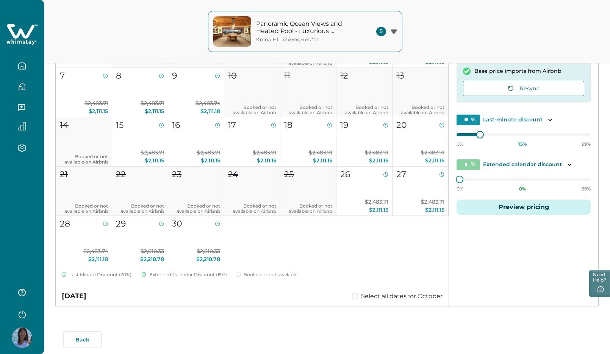
scroll to position [145, 0]
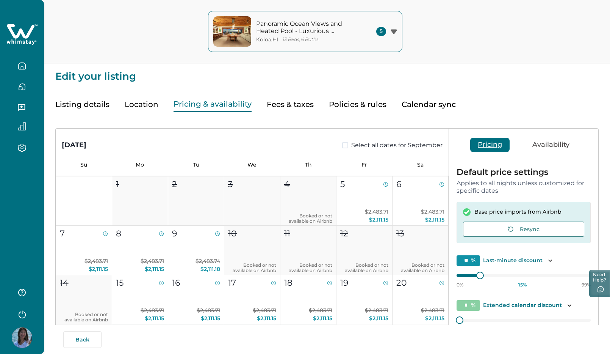
type input "**"
type input "*****"
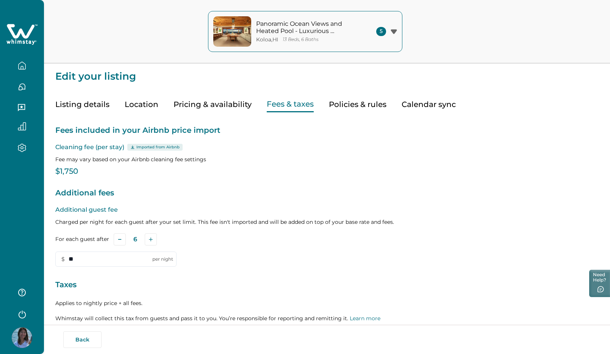
click at [287, 102] on button "Fees & taxes" at bounding box center [290, 105] width 47 height 16
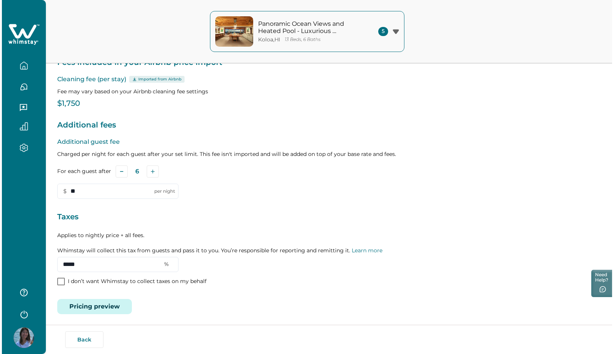
scroll to position [71, 0]
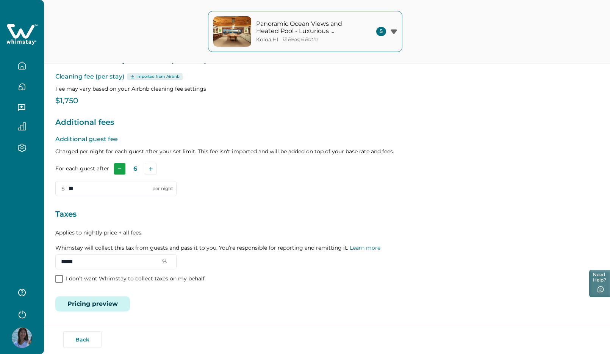
click at [118, 171] on button "Subtract" at bounding box center [120, 169] width 12 height 12
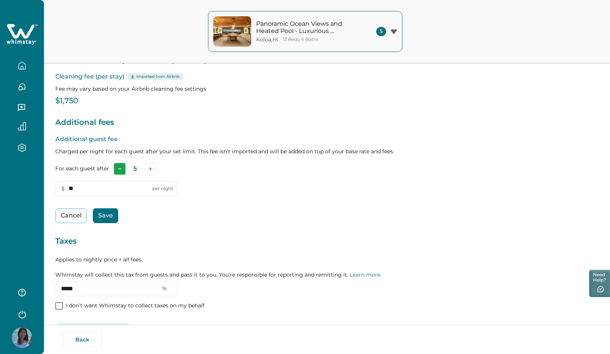
click at [118, 171] on button "Subtract" at bounding box center [120, 169] width 12 height 12
drag, startPoint x: 70, startPoint y: 189, endPoint x: 80, endPoint y: 190, distance: 9.5
click at [80, 190] on input "**" at bounding box center [115, 188] width 121 height 15
type input "**"
click at [107, 215] on button "Save" at bounding box center [105, 215] width 25 height 15
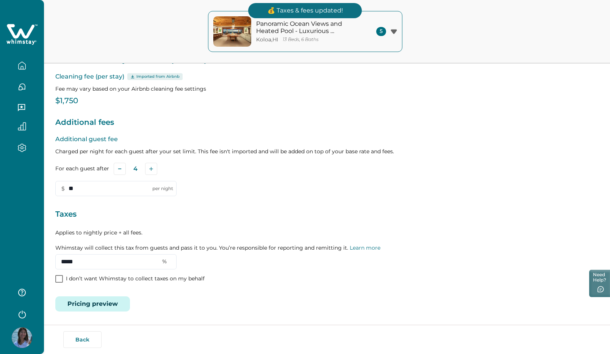
click at [102, 305] on button "Pricing preview" at bounding box center [92, 303] width 75 height 15
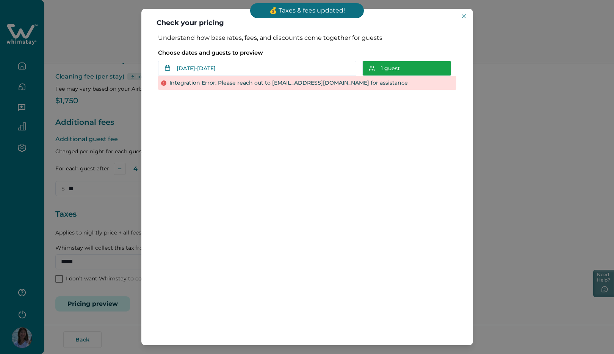
click at [398, 66] on button "1 guest" at bounding box center [406, 68] width 89 height 15
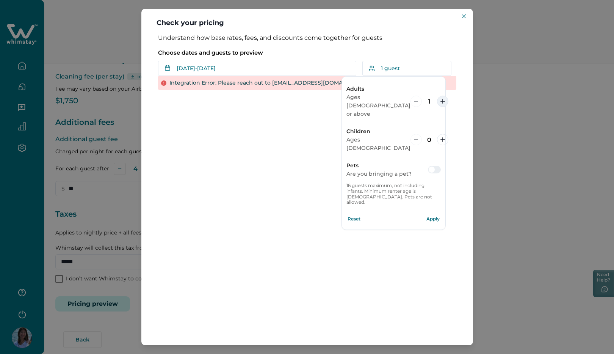
click at [437, 96] on button "increment" at bounding box center [442, 101] width 11 height 11
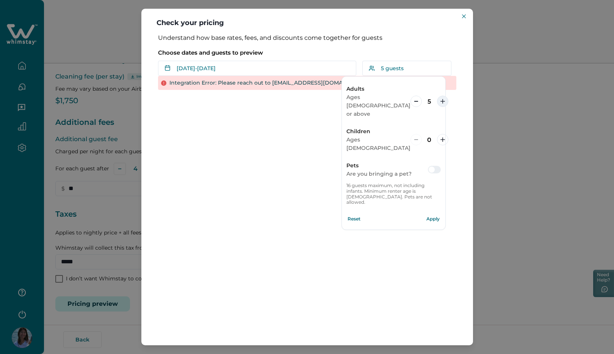
click at [437, 96] on button "increment" at bounding box center [442, 101] width 11 height 11
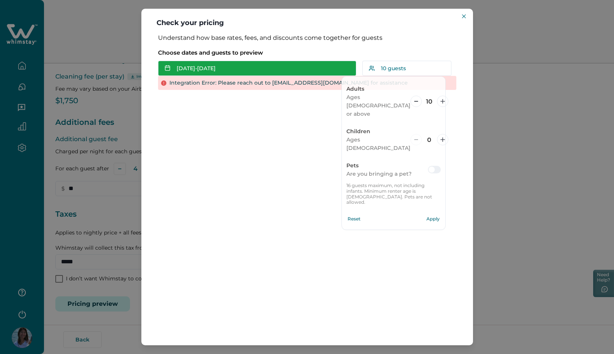
click at [222, 66] on button "[DATE] - [DATE]" at bounding box center [257, 68] width 198 height 15
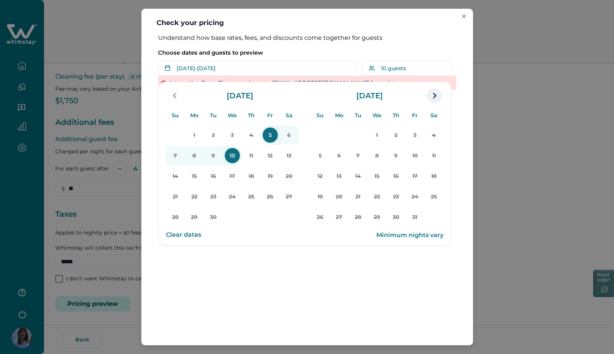
click at [434, 93] on icon "navigation button" at bounding box center [434, 96] width 3 height 6
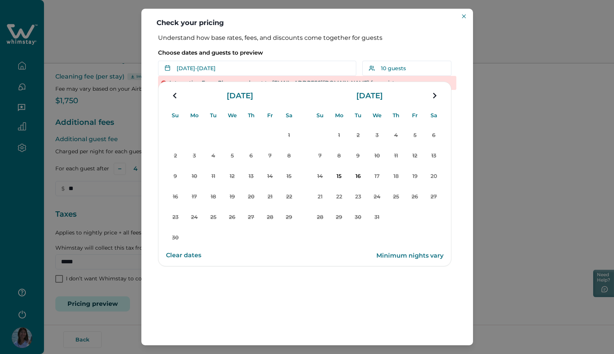
click at [434, 93] on icon "navigation button" at bounding box center [434, 96] width 3 height 6
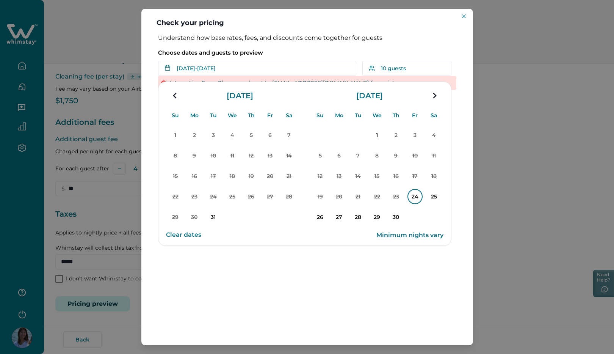
click at [418, 192] on p "24" at bounding box center [414, 196] width 15 height 15
click at [434, 96] on icon "navigation button" at bounding box center [434, 96] width 12 height 14
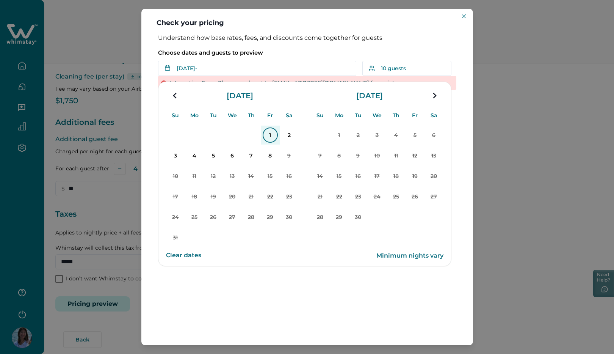
click at [270, 136] on p "1" at bounding box center [270, 134] width 15 height 15
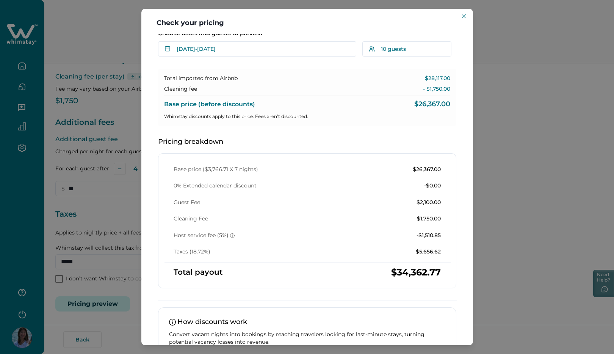
scroll to position [0, 0]
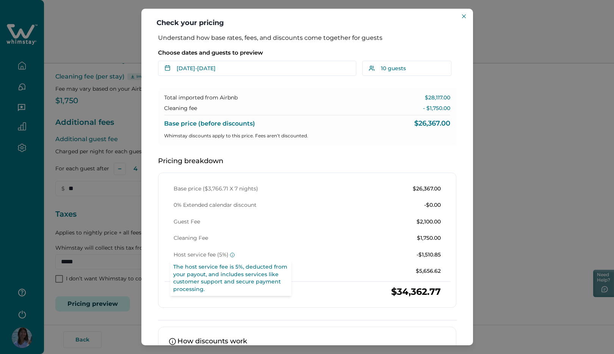
click at [230, 255] on icon at bounding box center [232, 254] width 5 height 5
click at [232, 255] on icon at bounding box center [232, 254] width 5 height 5
click at [232, 254] on icon at bounding box center [232, 254] width 5 height 5
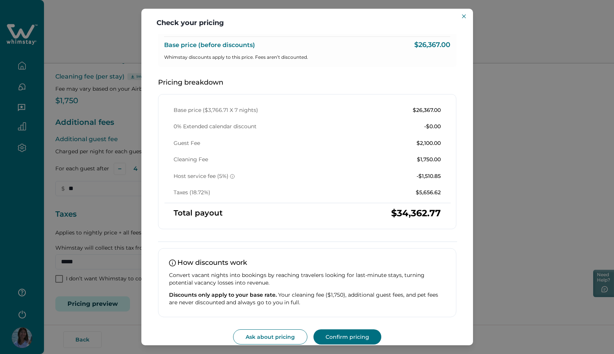
scroll to position [87, 0]
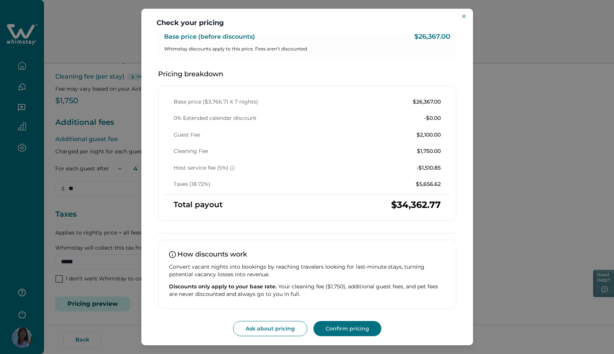
click at [342, 328] on button "Confirm pricing" at bounding box center [347, 328] width 68 height 15
click at [466, 16] on button "Close" at bounding box center [463, 16] width 9 height 9
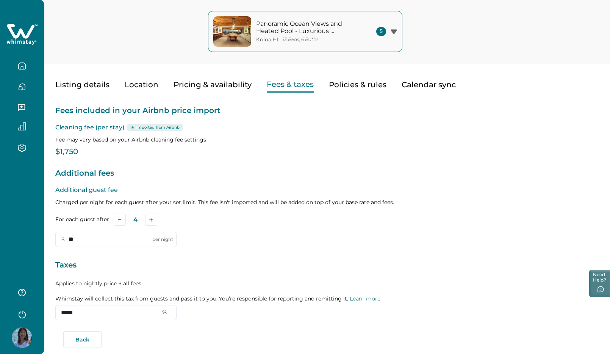
scroll to position [0, 0]
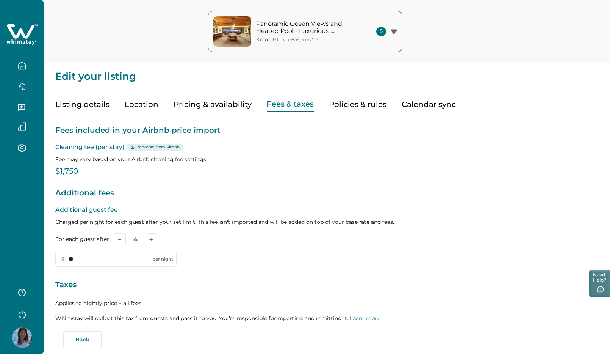
click at [27, 66] on button "button" at bounding box center [22, 65] width 32 height 15
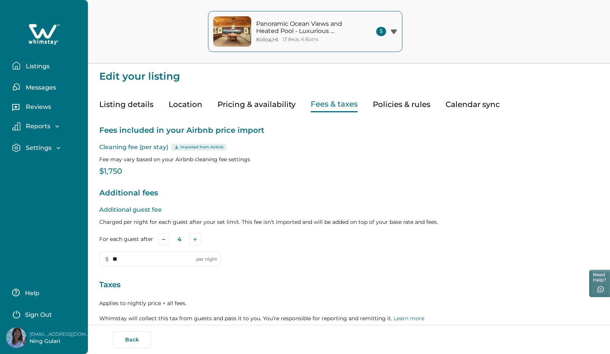
click at [39, 67] on p "Listings" at bounding box center [37, 67] width 26 height 8
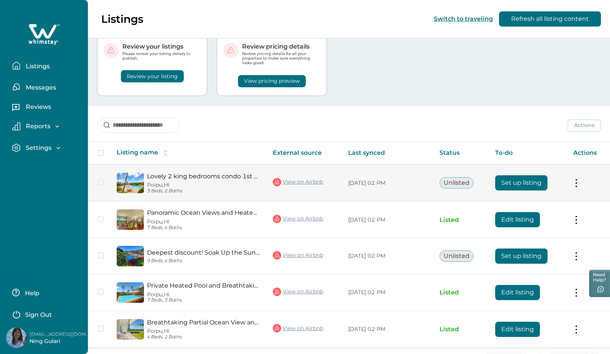
scroll to position [30, 0]
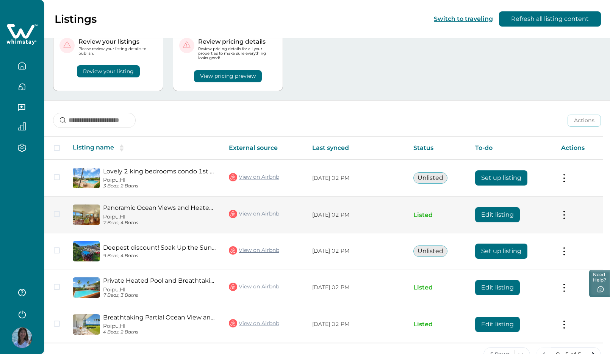
click at [520, 215] on button "Edit listing" at bounding box center [497, 214] width 45 height 15
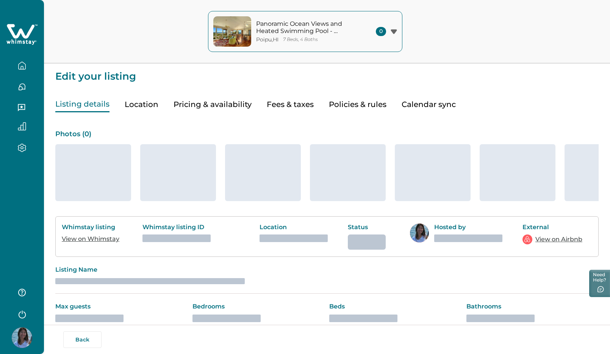
type input "*"
type input "**"
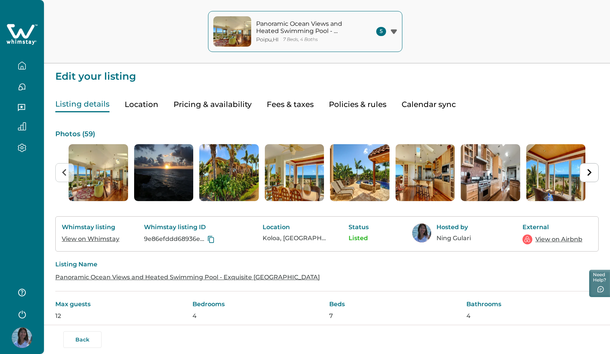
click at [251, 106] on div "Listing details Location Pricing & availability Fees & taxes Policies & rules C…" at bounding box center [327, 96] width 544 height 31
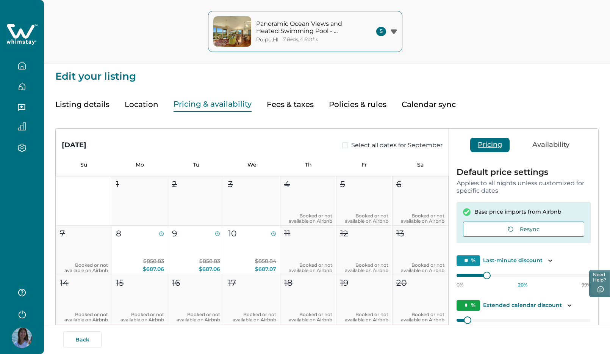
click at [229, 106] on button "Pricing & availability" at bounding box center [213, 105] width 78 height 16
type input "**"
type input "*****"
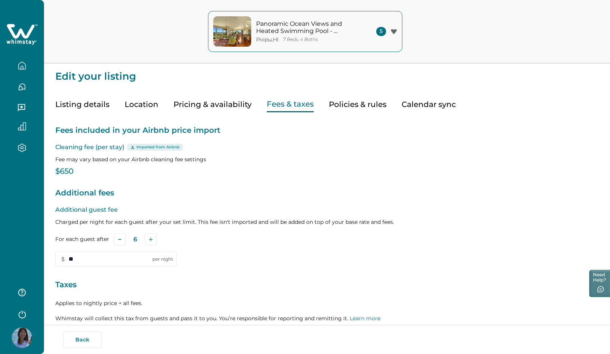
click at [286, 104] on button "Fees & taxes" at bounding box center [290, 105] width 47 height 16
click at [120, 239] on rect "Subtract" at bounding box center [119, 239] width 3 height 1
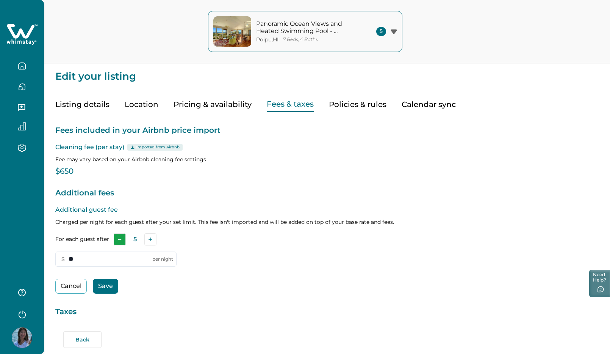
click at [120, 239] on rect "Subtract" at bounding box center [119, 239] width 3 height 1
drag, startPoint x: 77, startPoint y: 259, endPoint x: 64, endPoint y: 257, distance: 12.6
click at [64, 257] on input "**" at bounding box center [115, 258] width 121 height 15
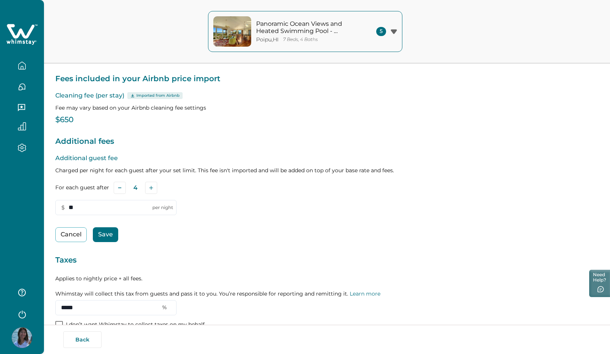
scroll to position [97, 0]
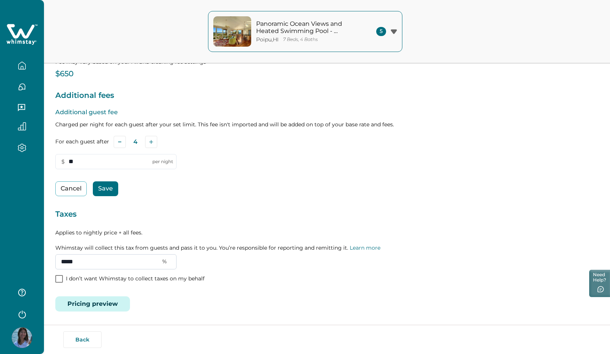
type input "**"
drag, startPoint x: 77, startPoint y: 263, endPoint x: 37, endPoint y: 252, distance: 41.5
click at [37, 252] on div "Panoramic Ocean Views and Heated Swimming Pool - Exquisite [GEOGRAPHIC_DATA] , …" at bounding box center [305, 80] width 610 height 354
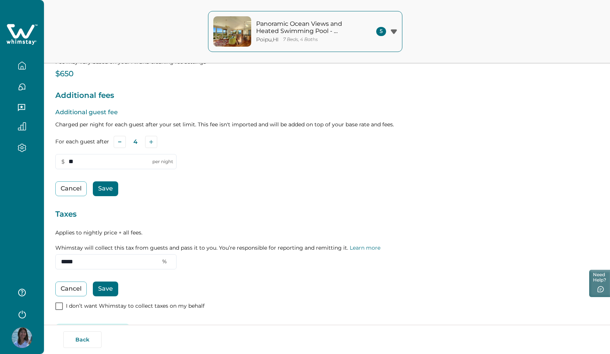
type input "*****"
click at [108, 187] on button "Save" at bounding box center [105, 188] width 25 height 15
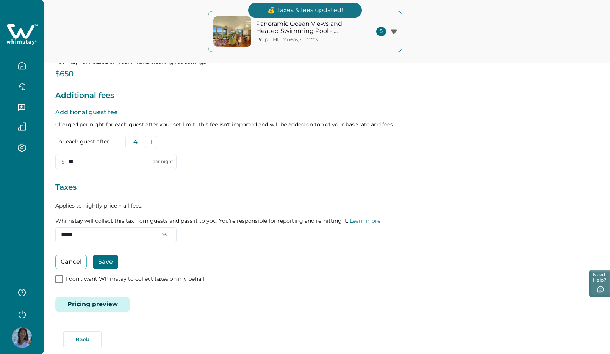
scroll to position [98, 0]
click at [111, 262] on button "Save" at bounding box center [105, 261] width 25 height 15
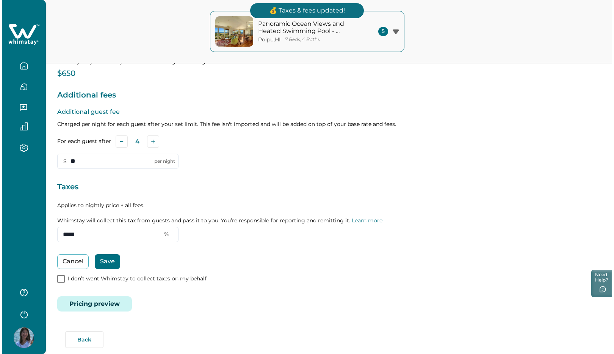
scroll to position [71, 0]
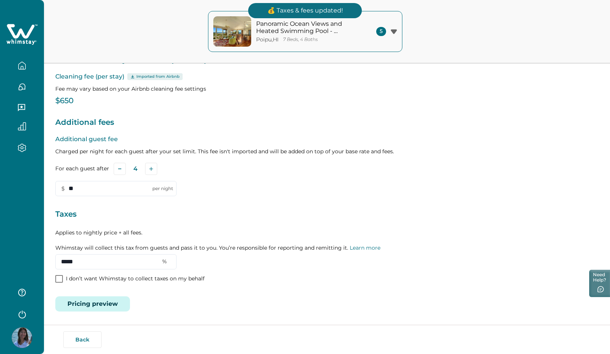
click at [130, 295] on div "Fees included in your Airbnb price import Cleaning fee (per stay) Imported from…" at bounding box center [327, 177] width 544 height 270
click at [114, 304] on button "Pricing preview" at bounding box center [92, 303] width 75 height 15
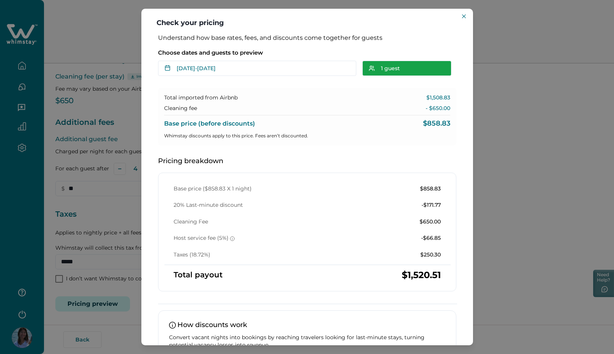
click at [422, 64] on button "1 guest" at bounding box center [406, 68] width 89 height 15
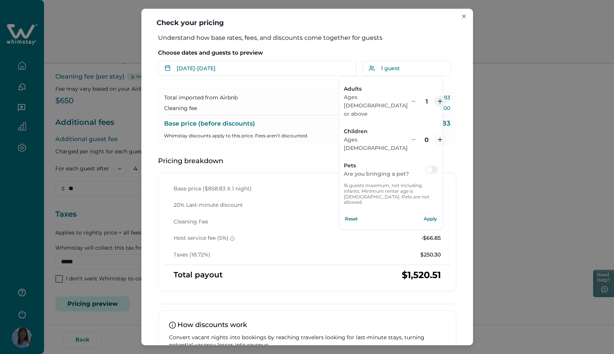
click at [438, 99] on icon "increment" at bounding box center [440, 101] width 5 height 5
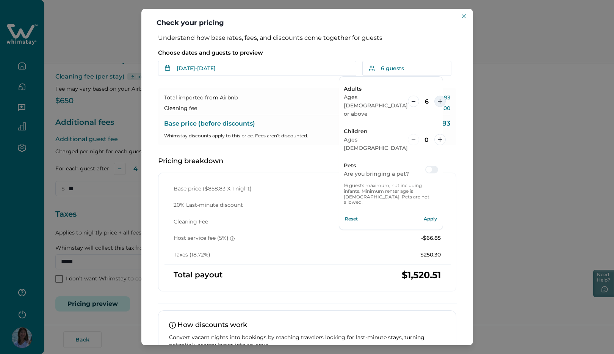
click at [438, 99] on icon "increment" at bounding box center [440, 101] width 5 height 5
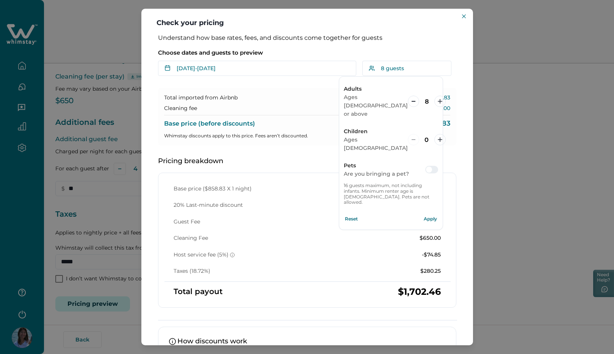
click at [430, 211] on button "Apply" at bounding box center [430, 218] width 15 height 15
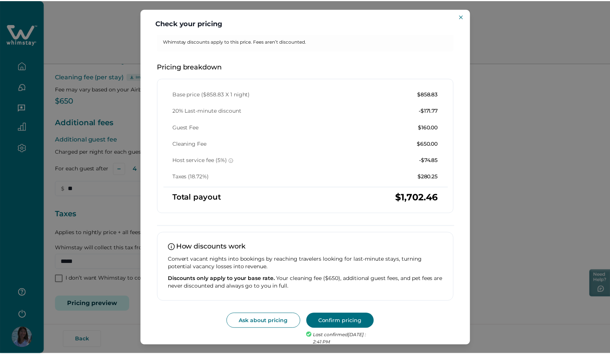
scroll to position [105, 0]
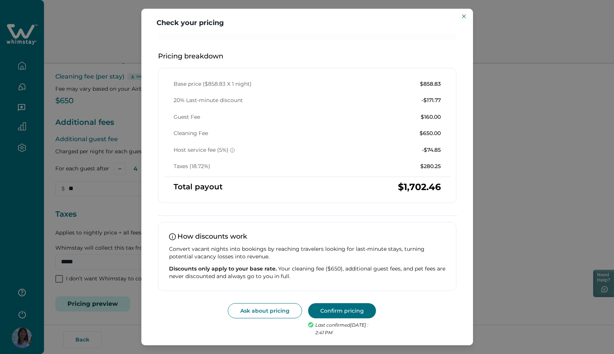
click at [334, 313] on button "Confirm pricing" at bounding box center [342, 310] width 68 height 15
click at [463, 16] on icon "Close" at bounding box center [464, 16] width 4 height 4
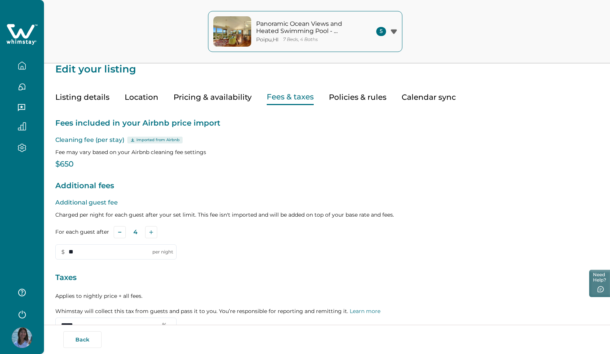
scroll to position [3, 0]
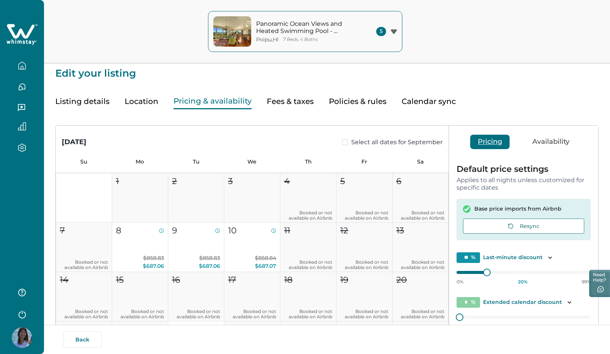
click at [196, 102] on button "Pricing & availability" at bounding box center [213, 102] width 78 height 16
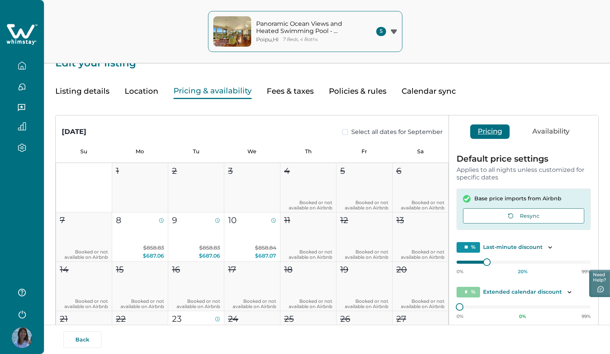
scroll to position [17, 0]
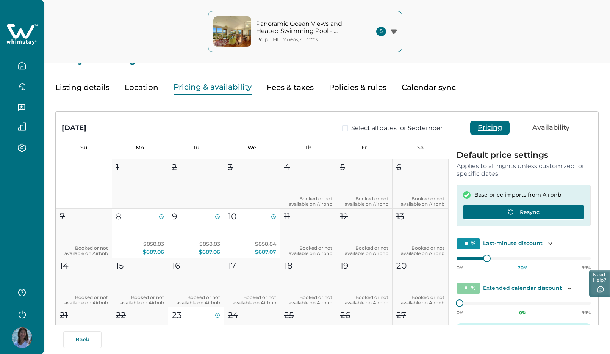
click at [535, 211] on button "Resync" at bounding box center [523, 211] width 121 height 15
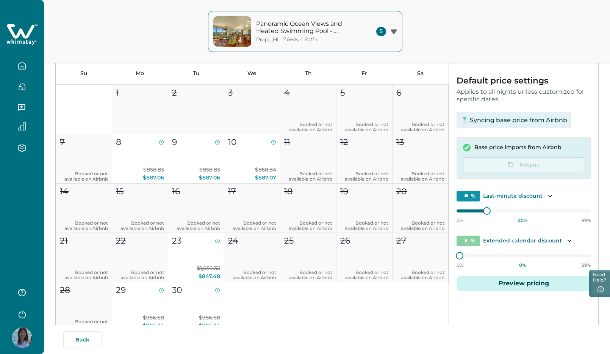
scroll to position [95, 0]
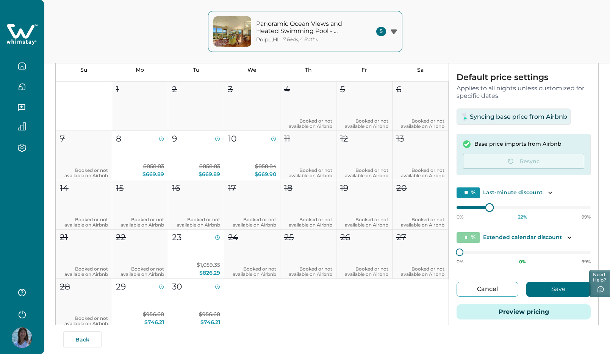
type input "**"
click at [473, 207] on div at bounding box center [524, 207] width 134 height 0
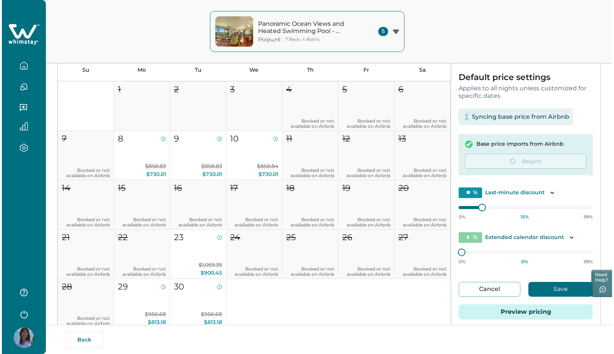
scroll to position [133, 0]
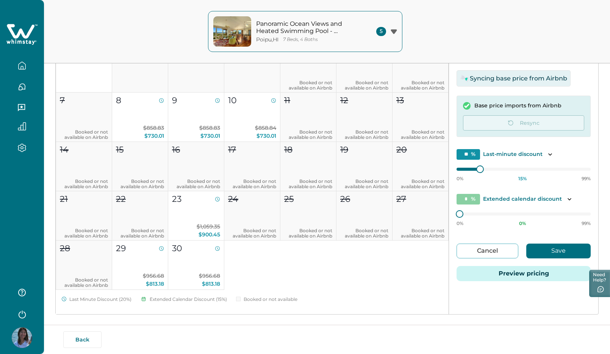
click at [554, 250] on button "Save" at bounding box center [559, 250] width 64 height 15
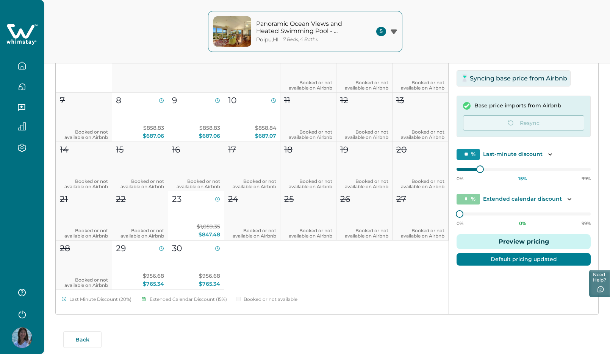
click at [544, 274] on div "Default price settings Applies to all nights unless customized for specific dat…" at bounding box center [523, 154] width 149 height 255
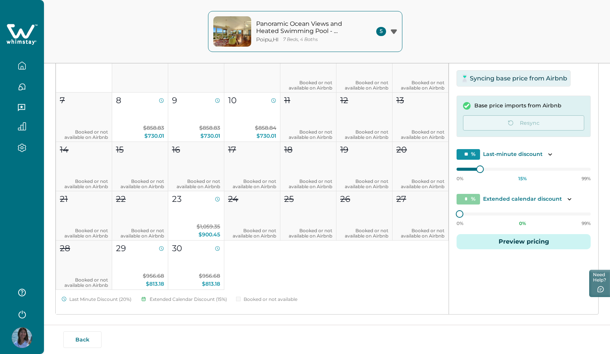
click at [520, 244] on button "Preview pricing" at bounding box center [524, 241] width 134 height 15
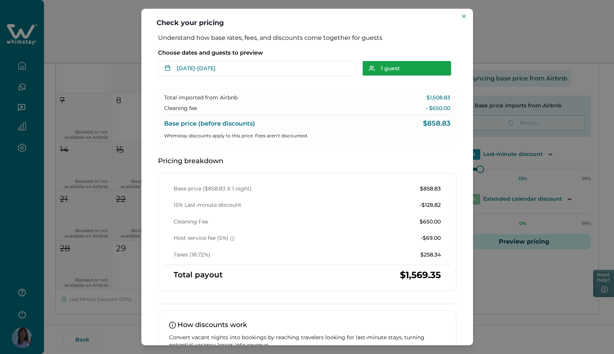
click at [381, 67] on button "1 guest" at bounding box center [406, 68] width 89 height 15
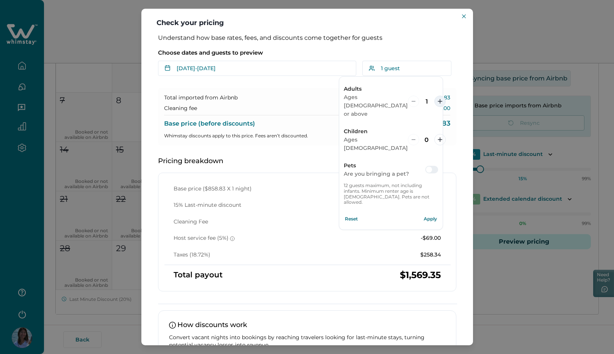
click at [434, 96] on button "increment" at bounding box center [439, 101] width 11 height 11
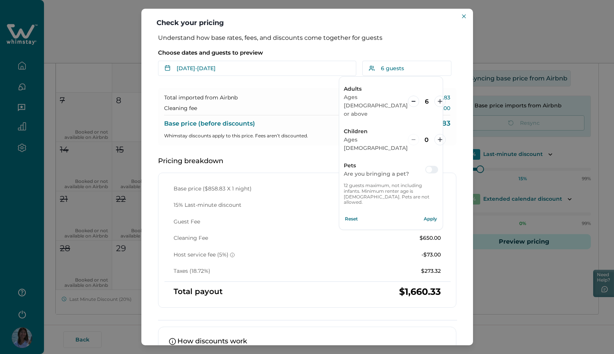
click at [430, 211] on button "Apply" at bounding box center [430, 218] width 15 height 15
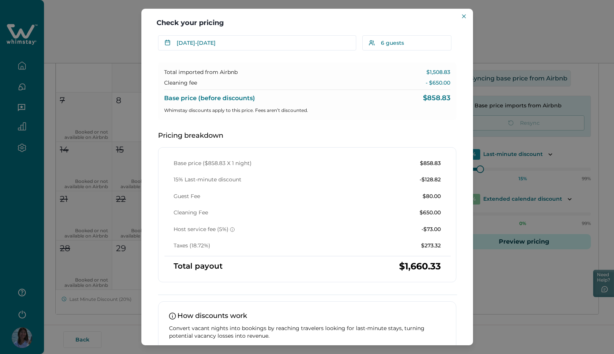
scroll to position [26, 0]
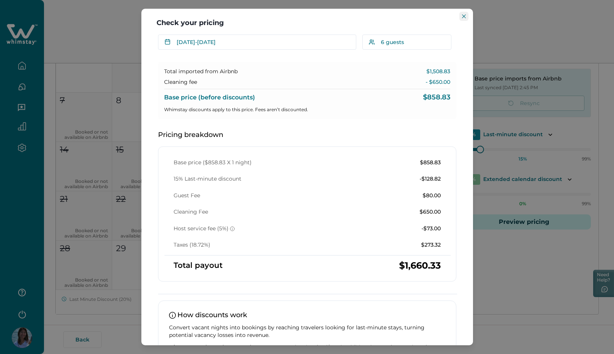
click at [465, 17] on icon "Close" at bounding box center [464, 16] width 4 height 4
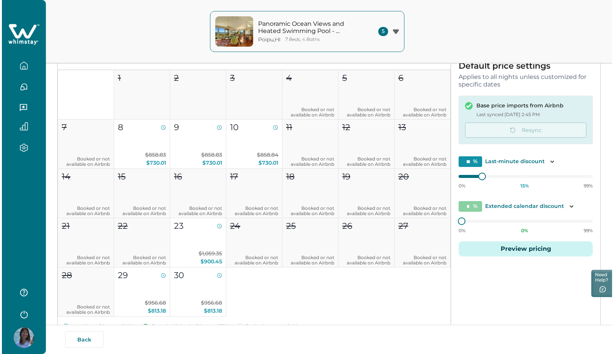
scroll to position [102, 0]
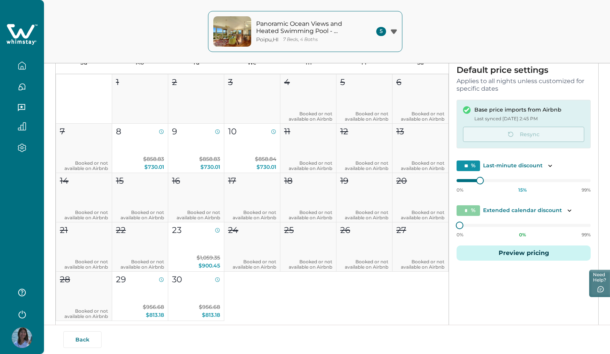
click at [515, 253] on button "Preview pricing" at bounding box center [524, 252] width 134 height 15
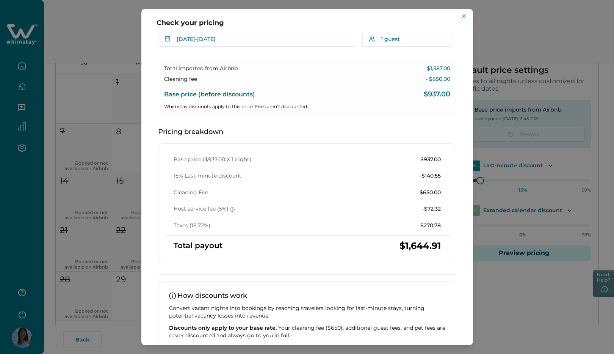
scroll to position [30, 0]
click at [388, 38] on button "1 guest" at bounding box center [406, 38] width 89 height 15
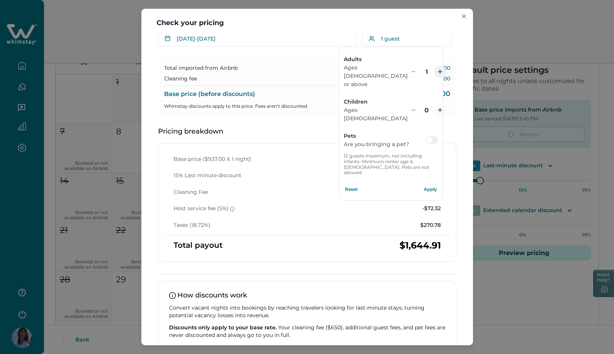
click at [436, 66] on button "increment" at bounding box center [439, 71] width 11 height 11
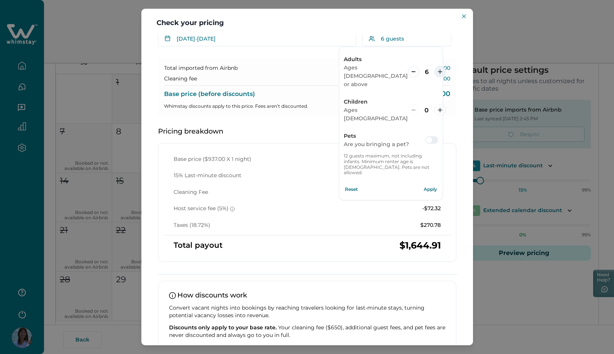
click at [436, 66] on button "increment" at bounding box center [439, 71] width 11 height 11
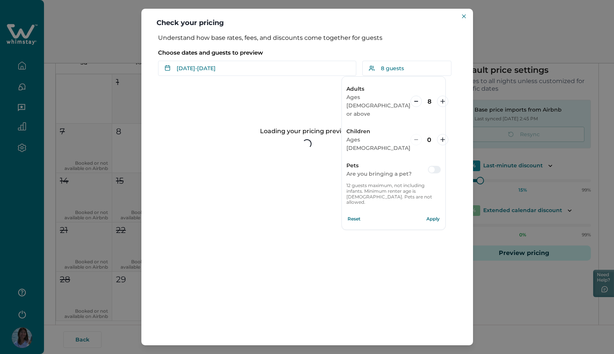
scroll to position [0, 0]
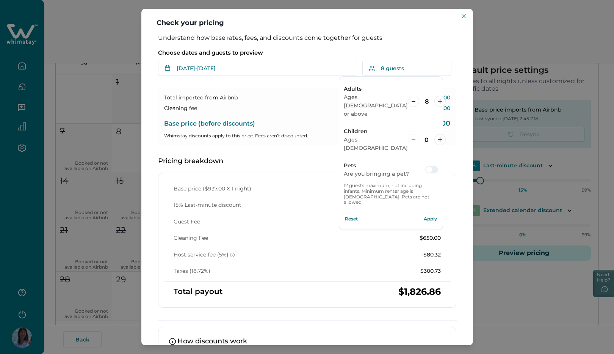
click at [433, 211] on button "Apply" at bounding box center [430, 218] width 15 height 15
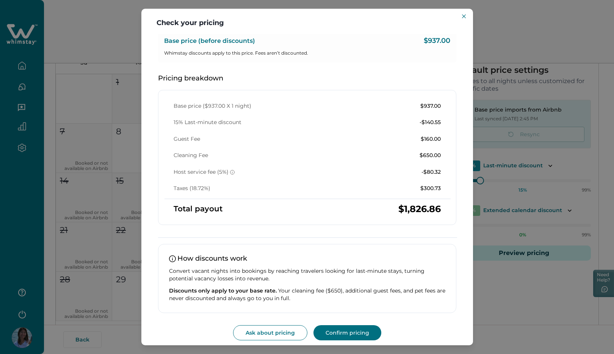
scroll to position [87, 0]
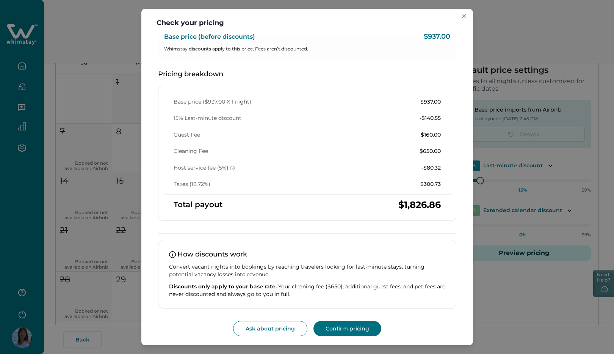
click at [348, 331] on button "Confirm pricing" at bounding box center [347, 328] width 68 height 15
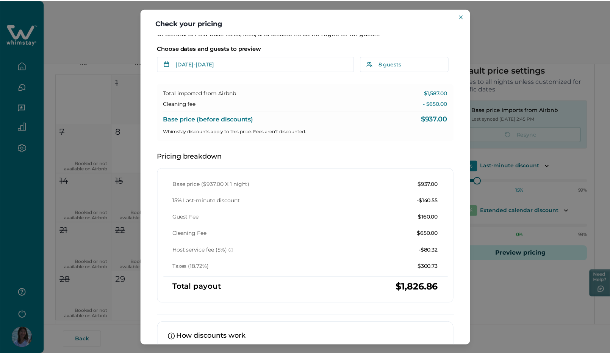
scroll to position [0, 0]
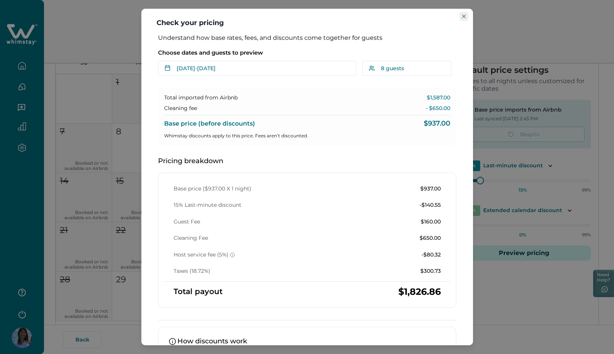
click at [464, 17] on icon "Close" at bounding box center [464, 16] width 4 height 4
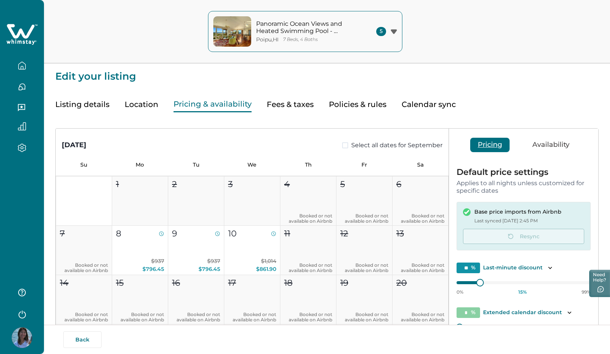
click at [279, 105] on button "Fees & taxes" at bounding box center [290, 105] width 47 height 16
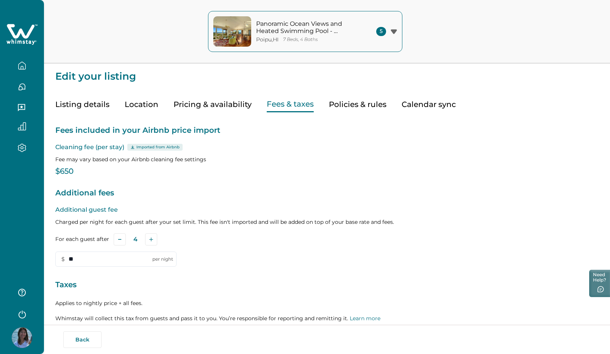
click at [76, 170] on p "$650" at bounding box center [327, 172] width 544 height 8
click at [69, 171] on p "$650" at bounding box center [327, 172] width 544 height 8
click at [77, 147] on p "Cleaning fee (per stay) Imported from Airbnb" at bounding box center [327, 147] width 544 height 9
click at [125, 128] on p "Fees included in your Airbnb price import" at bounding box center [327, 130] width 544 height 12
click at [116, 238] on button "Subtract" at bounding box center [120, 239] width 12 height 12
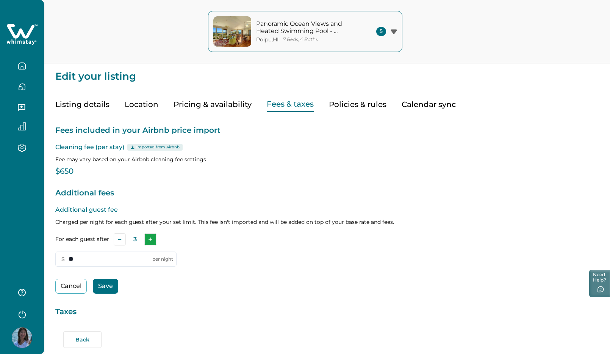
click at [149, 238] on icon "Add" at bounding box center [151, 239] width 4 height 4
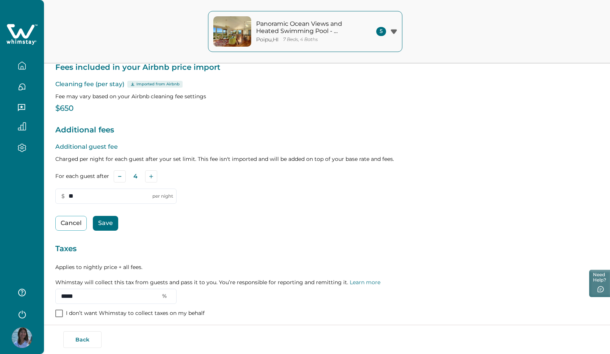
scroll to position [97, 0]
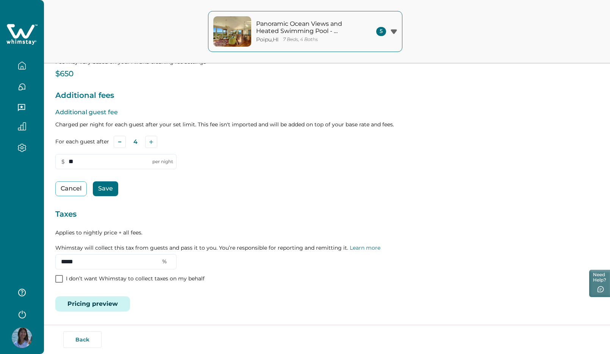
click at [107, 193] on button "Save" at bounding box center [105, 188] width 25 height 15
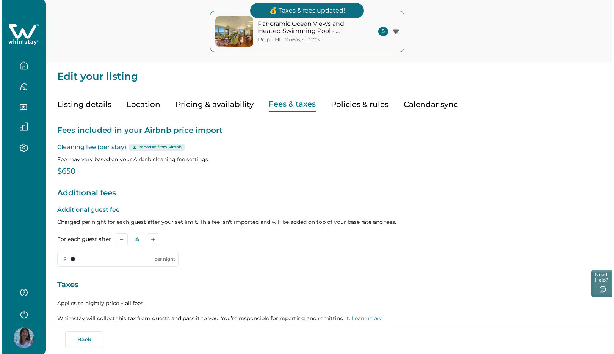
scroll to position [71, 0]
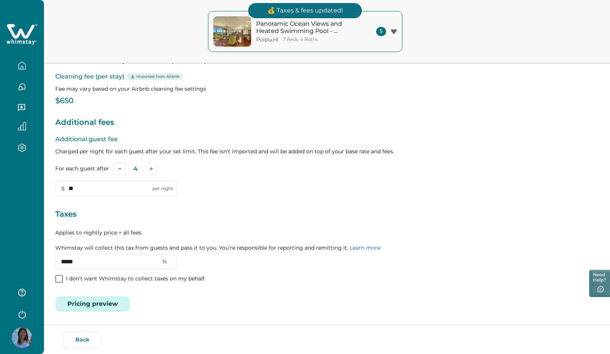
click at [99, 302] on button "Pricing preview" at bounding box center [92, 303] width 75 height 15
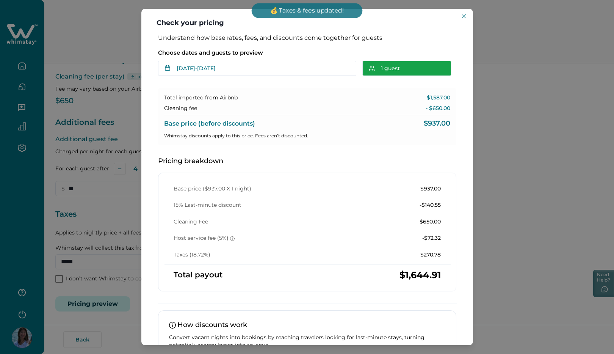
click at [392, 69] on button "1 guest" at bounding box center [406, 68] width 89 height 15
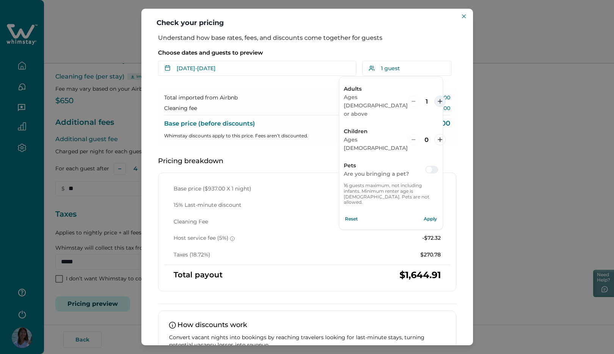
click at [434, 96] on button "increment" at bounding box center [439, 101] width 11 height 11
click at [429, 211] on button "Apply" at bounding box center [430, 218] width 15 height 15
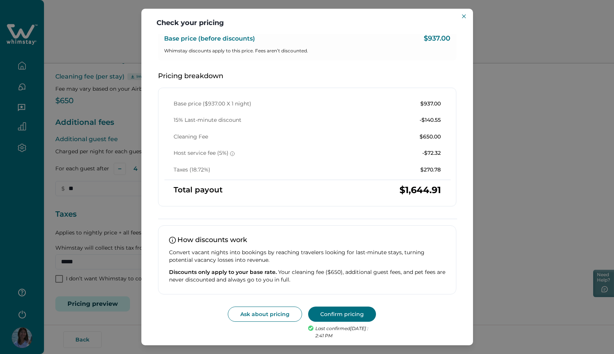
scroll to position [88, 0]
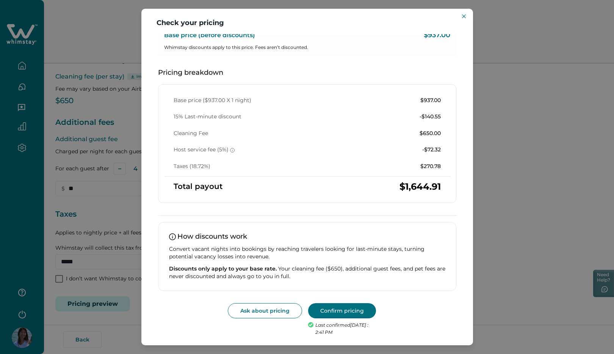
click at [338, 310] on button "Confirm pricing" at bounding box center [342, 310] width 68 height 15
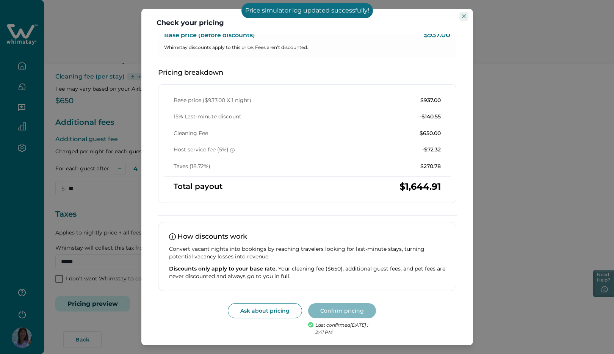
click at [463, 17] on icon "Close" at bounding box center [464, 16] width 4 height 4
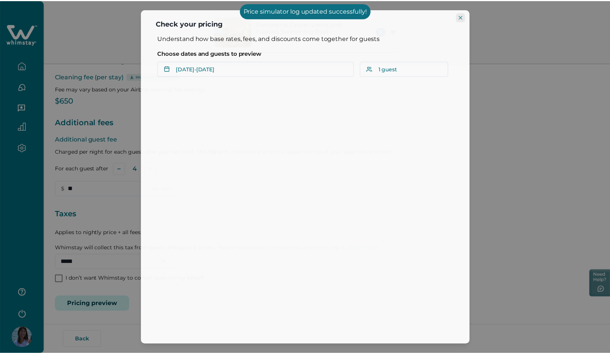
scroll to position [0, 0]
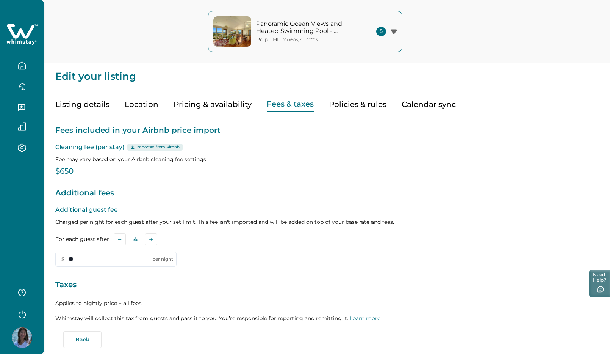
scroll to position [3, 0]
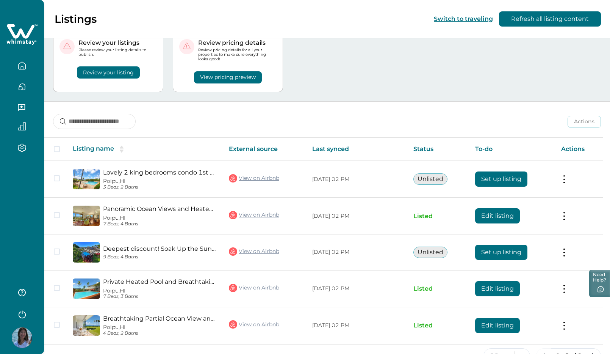
scroll to position [50, 0]
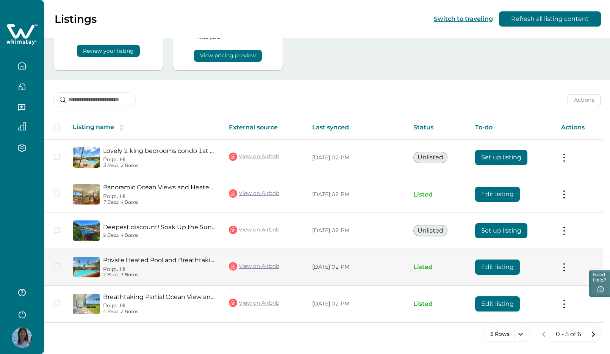
click at [494, 266] on button "Edit listing" at bounding box center [497, 266] width 45 height 15
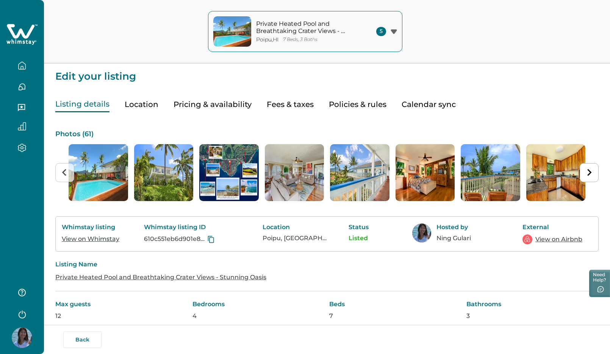
click at [228, 102] on button "Pricing & availability" at bounding box center [213, 105] width 78 height 16
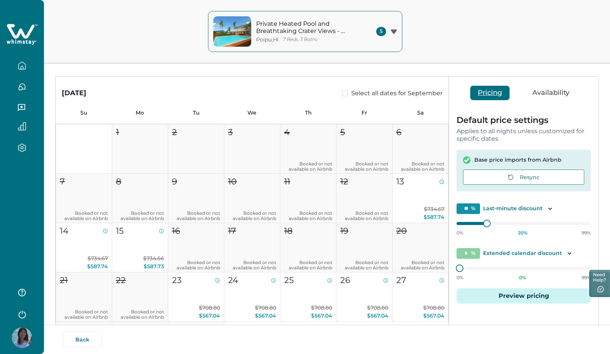
scroll to position [77, 0]
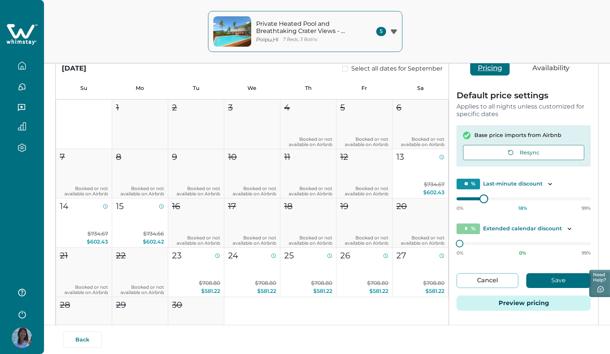
type input "**"
click at [484, 196] on div at bounding box center [486, 198] width 7 height 7
click at [562, 278] on button "Save" at bounding box center [559, 280] width 64 height 15
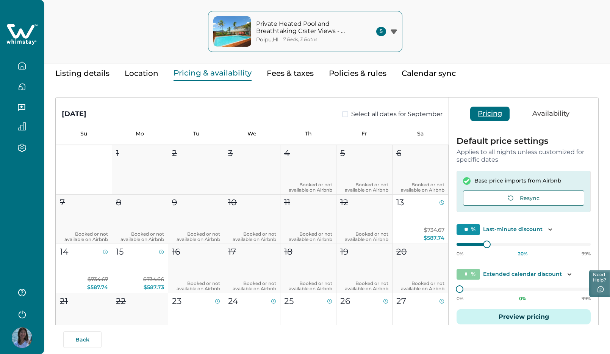
scroll to position [0, 0]
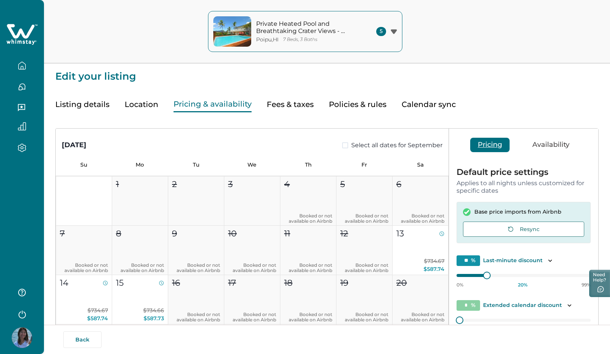
click at [276, 103] on button "Fees & taxes" at bounding box center [290, 105] width 47 height 16
type input "**"
type input "*****"
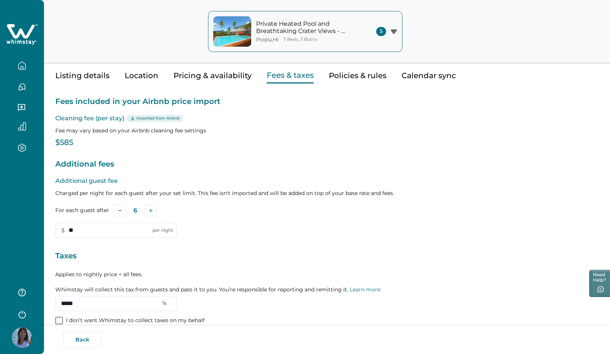
scroll to position [56, 0]
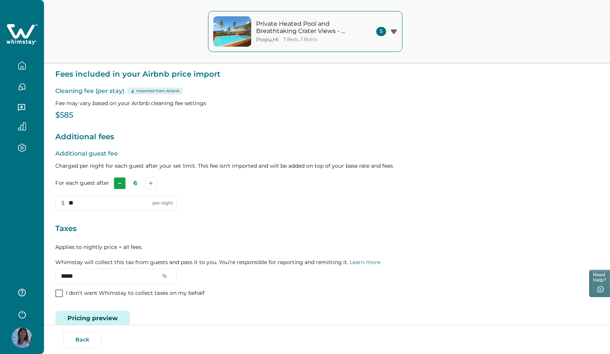
click at [118, 182] on icon "Subtract" at bounding box center [120, 183] width 4 height 4
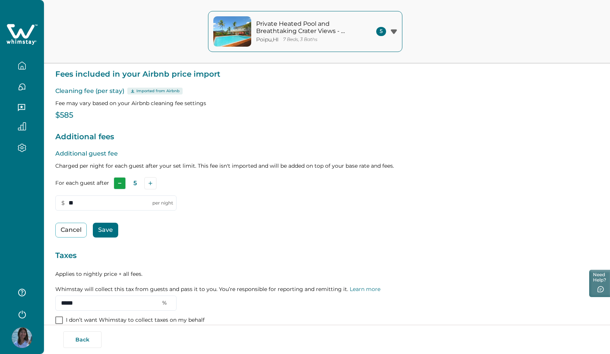
click at [118, 182] on icon "Subtract" at bounding box center [120, 183] width 4 height 4
drag, startPoint x: 71, startPoint y: 202, endPoint x: 80, endPoint y: 202, distance: 8.3
click at [80, 202] on input "**" at bounding box center [115, 202] width 121 height 15
type input "*"
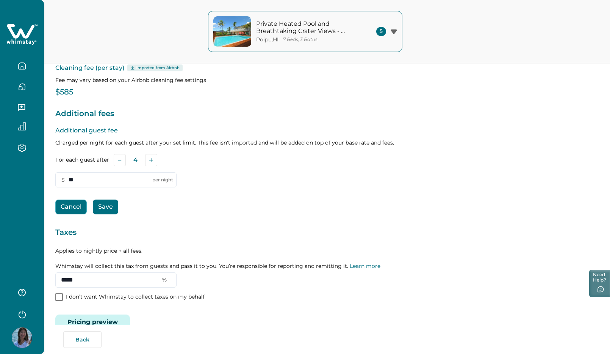
scroll to position [97, 0]
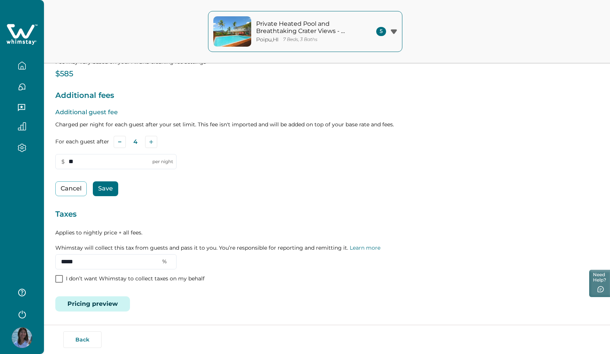
type input "**"
click at [107, 187] on button "Save" at bounding box center [105, 188] width 25 height 15
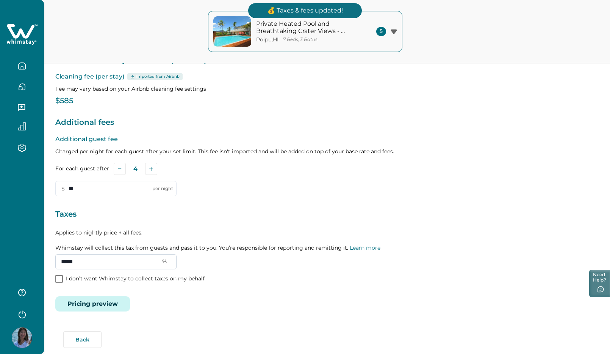
drag, startPoint x: 86, startPoint y: 259, endPoint x: 56, endPoint y: 254, distance: 30.0
click at [56, 254] on input "*****" at bounding box center [115, 261] width 121 height 15
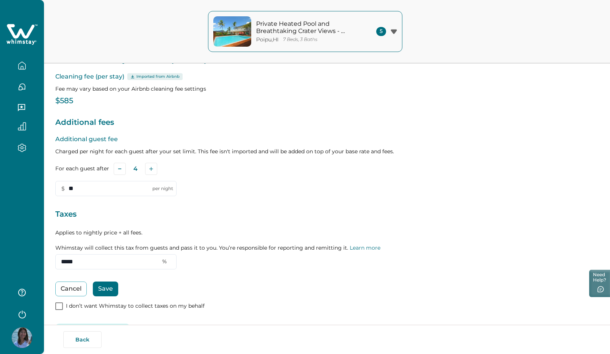
scroll to position [98, 0]
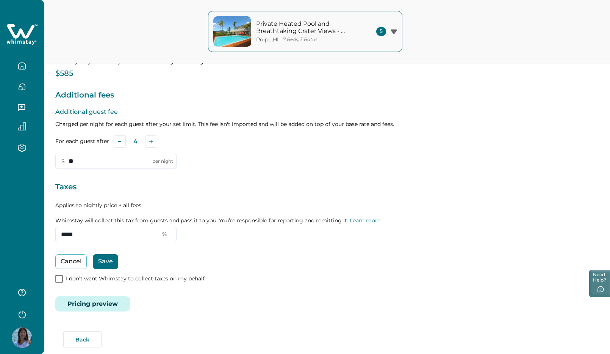
type input "*****"
click at [108, 260] on button "Save" at bounding box center [105, 261] width 25 height 15
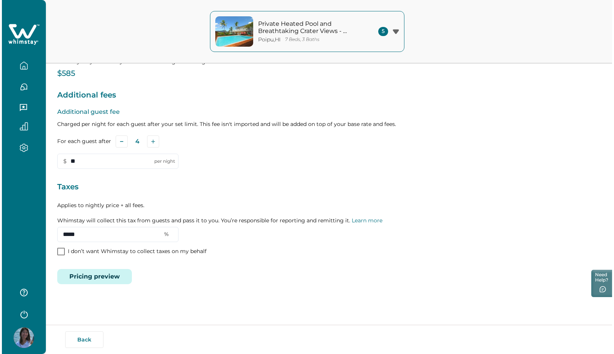
scroll to position [71, 0]
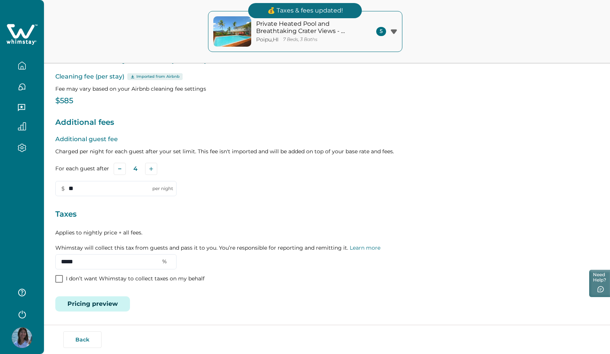
click at [102, 304] on button "Pricing preview" at bounding box center [92, 303] width 75 height 15
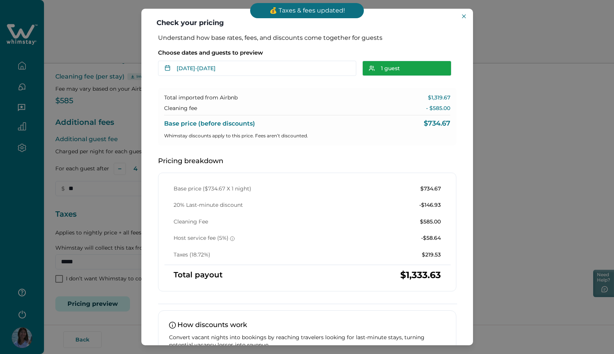
click at [400, 70] on button "1 guest" at bounding box center [406, 68] width 89 height 15
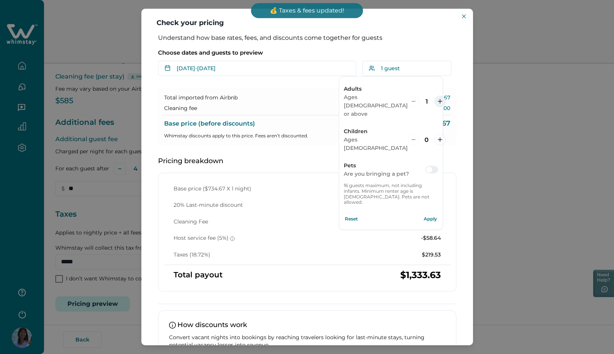
click at [438, 99] on icon "increment" at bounding box center [440, 101] width 5 height 5
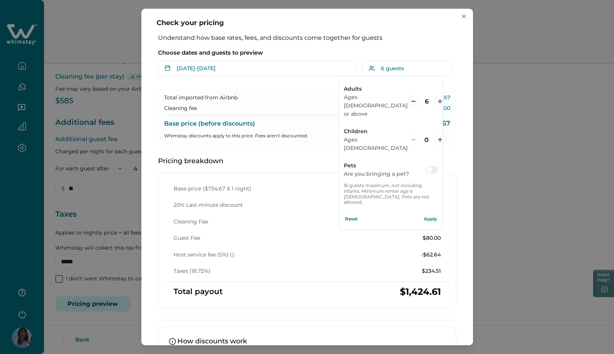
click at [432, 211] on button "Apply" at bounding box center [430, 218] width 15 height 15
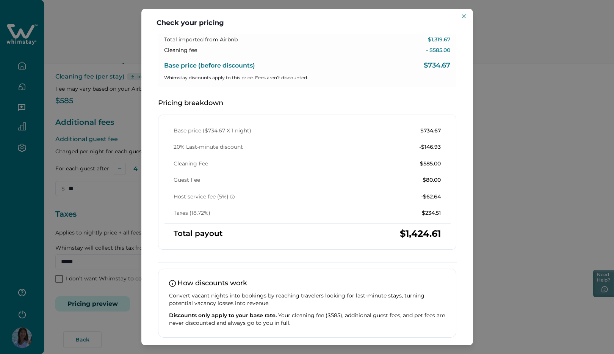
scroll to position [0, 0]
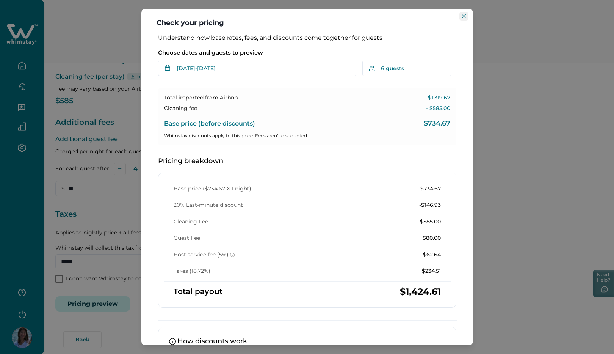
click at [464, 16] on icon "Close" at bounding box center [464, 16] width 4 height 4
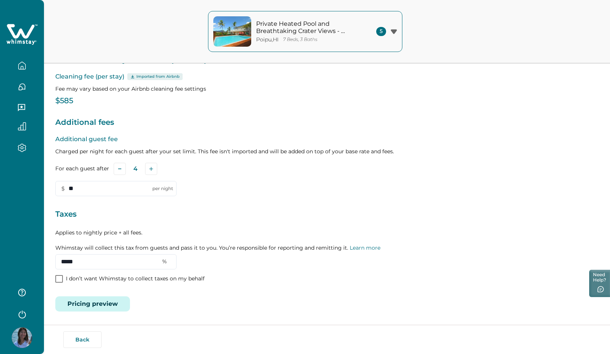
click at [114, 304] on button "Pricing preview" at bounding box center [92, 303] width 75 height 15
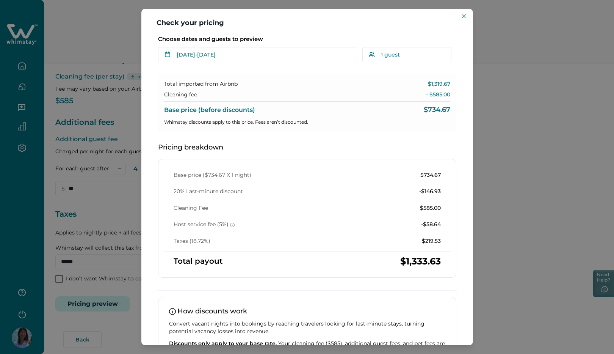
scroll to position [16, 0]
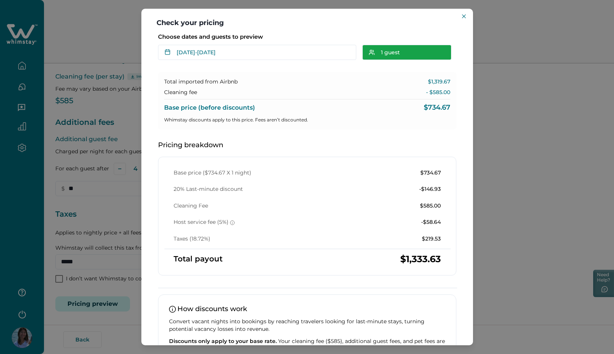
click at [406, 52] on button "1 guest" at bounding box center [406, 52] width 89 height 15
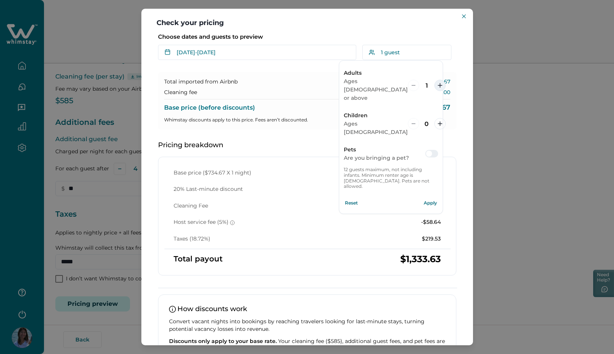
click at [438, 83] on icon "increment" at bounding box center [440, 85] width 5 height 5
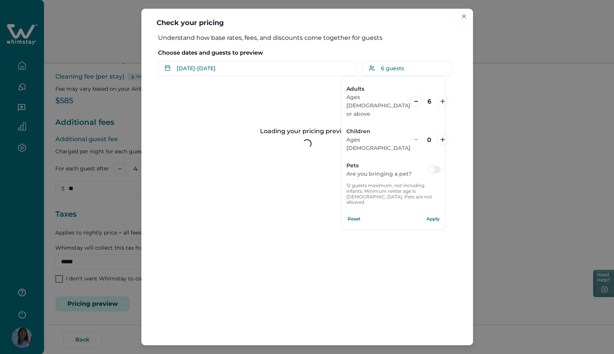
scroll to position [0, 0]
click at [431, 183] on p "12 guests maximum, not including infants. Minimum renter age is [DEMOGRAPHIC_DA…" at bounding box center [393, 194] width 94 height 22
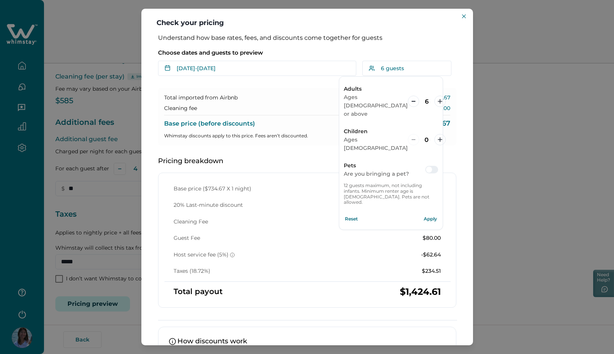
click at [431, 211] on button "Apply" at bounding box center [430, 218] width 15 height 15
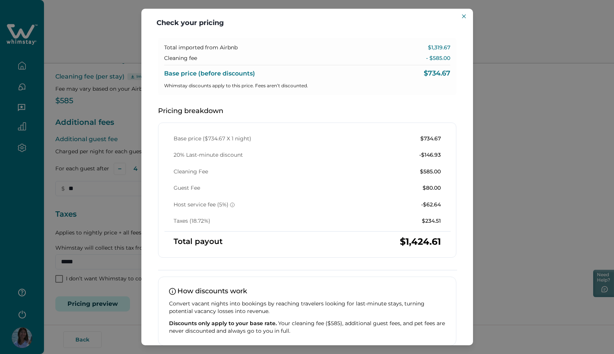
scroll to position [87, 0]
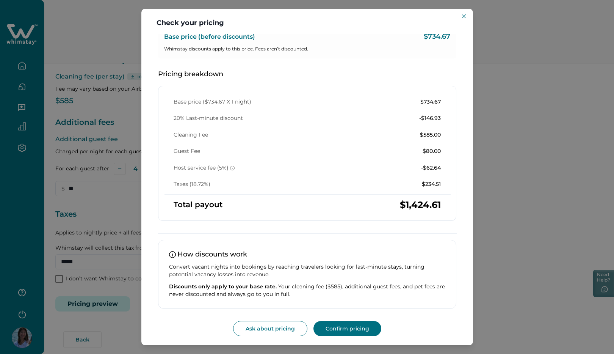
click at [346, 328] on button "Confirm pricing" at bounding box center [347, 328] width 68 height 15
click at [463, 15] on icon "Close" at bounding box center [464, 16] width 4 height 4
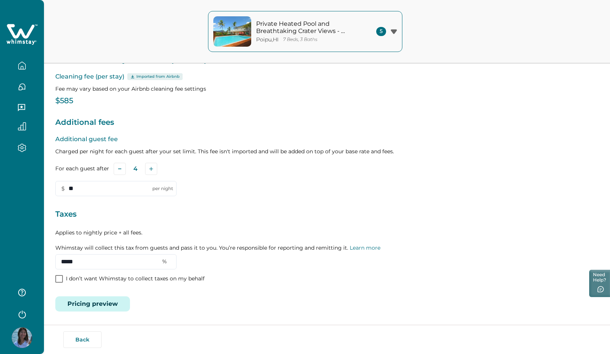
scroll to position [0, 0]
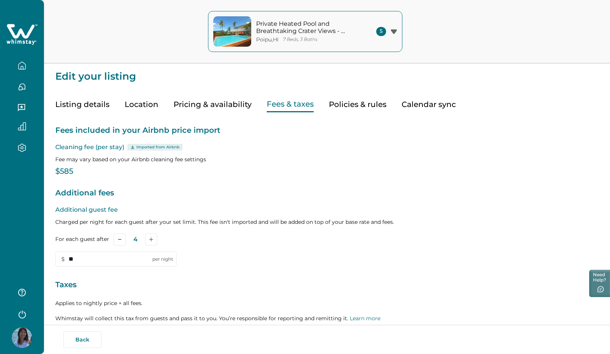
click at [24, 65] on icon "button" at bounding box center [22, 65] width 8 height 8
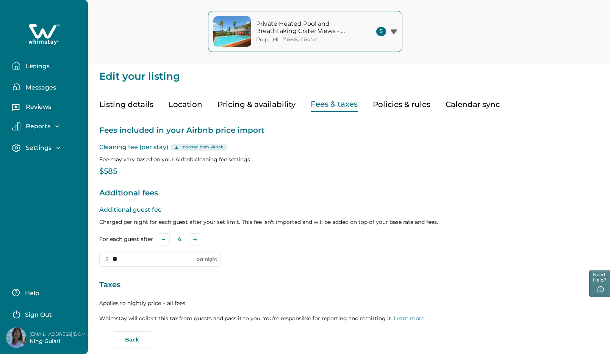
click at [33, 66] on p "Listings" at bounding box center [37, 67] width 26 height 8
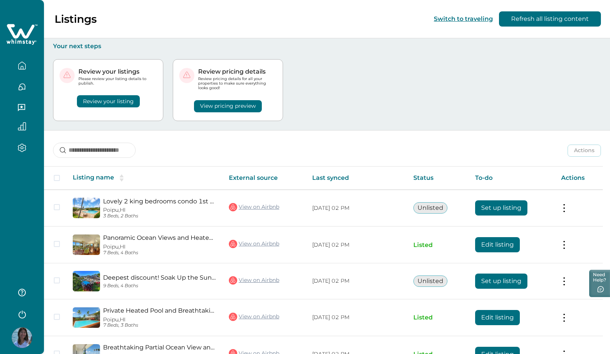
click at [275, 105] on div "View pricing preview" at bounding box center [227, 102] width 97 height 22
click at [250, 102] on button "View pricing preview" at bounding box center [228, 106] width 68 height 12
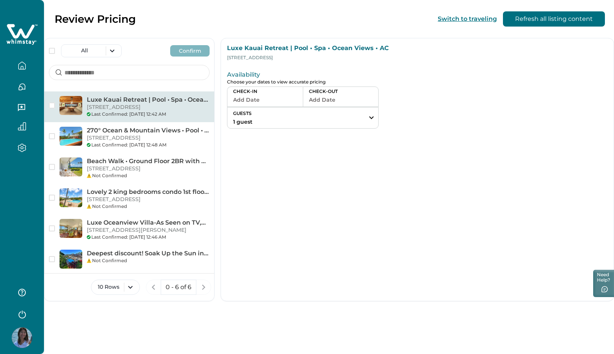
click at [283, 97] on button "Add Date" at bounding box center [265, 99] width 64 height 11
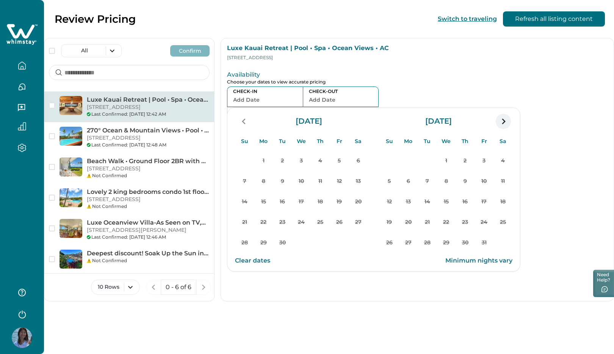
click at [501, 119] on icon "navigation button" at bounding box center [503, 121] width 12 height 14
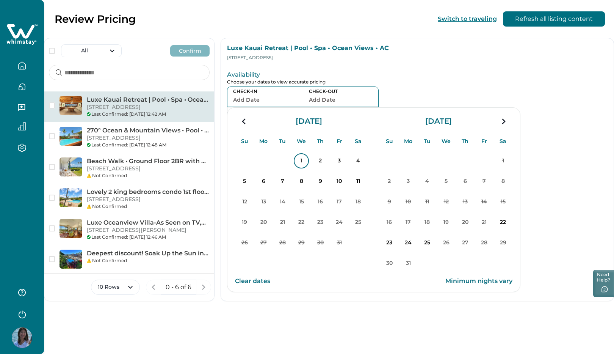
click at [299, 160] on p "1" at bounding box center [301, 160] width 15 height 15
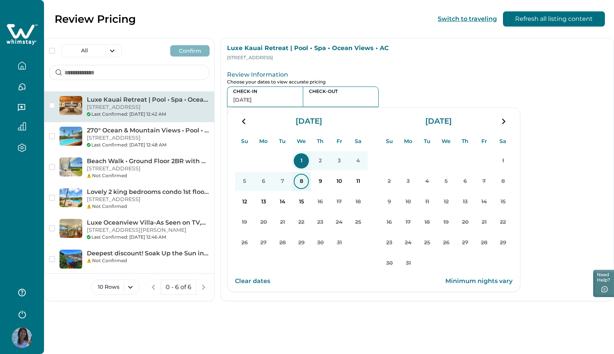
click at [302, 178] on p "8" at bounding box center [301, 181] width 15 height 15
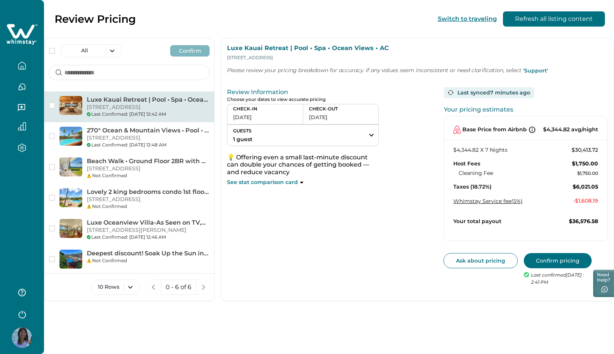
click at [342, 139] on button "GUESTS 1 guest" at bounding box center [302, 135] width 151 height 21
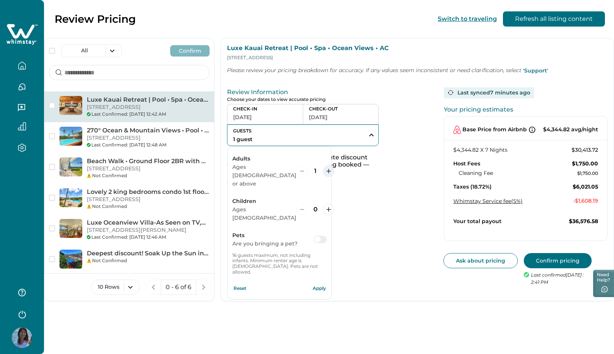
click at [326, 169] on icon "increment" at bounding box center [328, 171] width 5 height 5
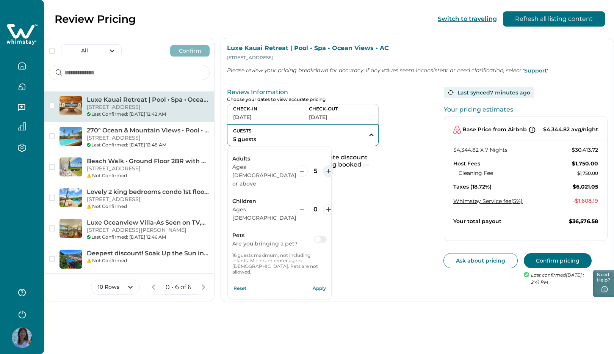
click at [326, 169] on icon "increment" at bounding box center [328, 171] width 5 height 5
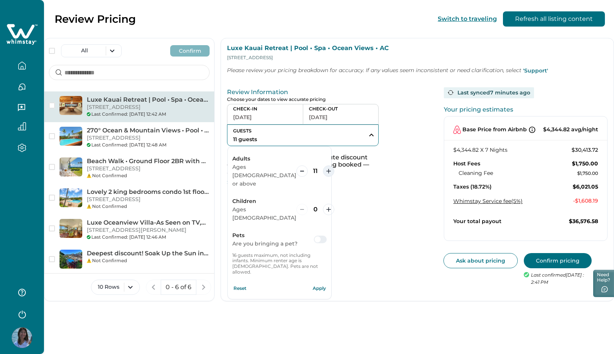
click at [326, 169] on icon "increment" at bounding box center [328, 171] width 5 height 5
click at [321, 281] on button "Apply" at bounding box center [319, 288] width 15 height 15
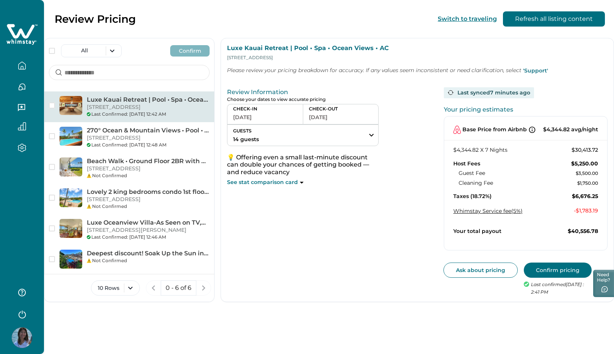
click at [542, 270] on button "Confirm pricing" at bounding box center [558, 269] width 68 height 15
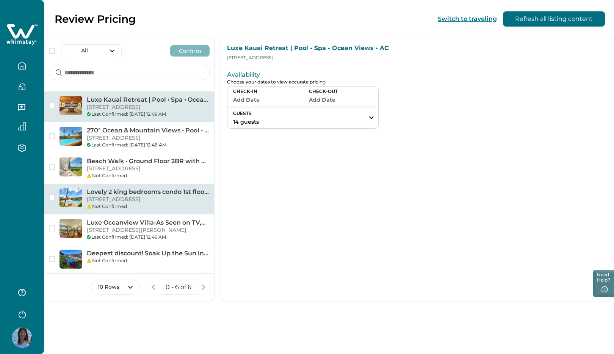
click at [124, 203] on p "[STREET_ADDRESS]" at bounding box center [148, 200] width 123 height 8
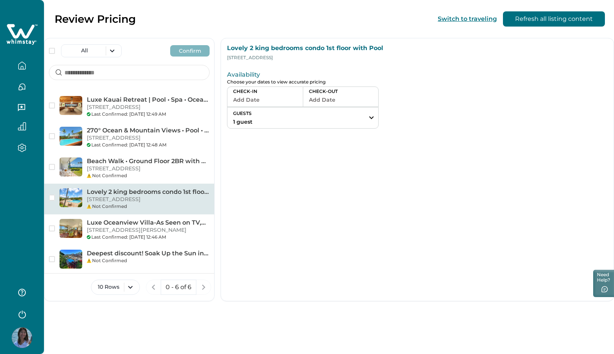
click at [22, 62] on icon "button" at bounding box center [22, 65] width 8 height 8
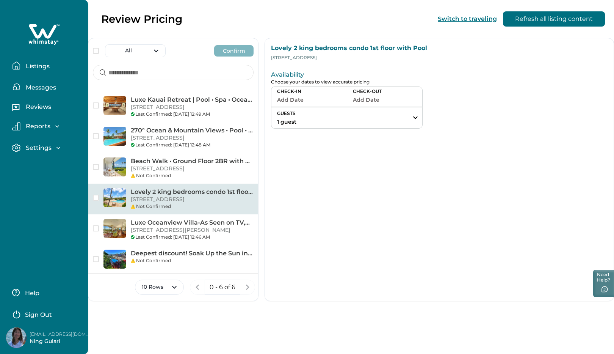
click at [27, 66] on p "Listings" at bounding box center [37, 67] width 26 height 8
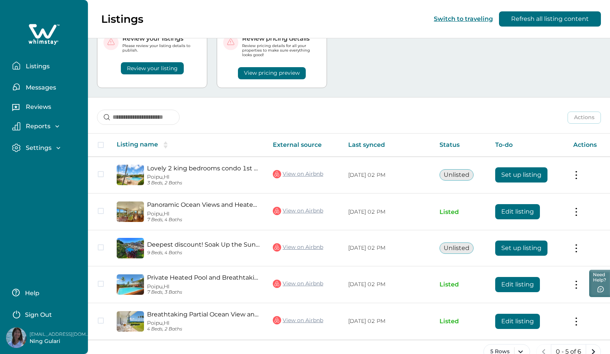
scroll to position [50, 0]
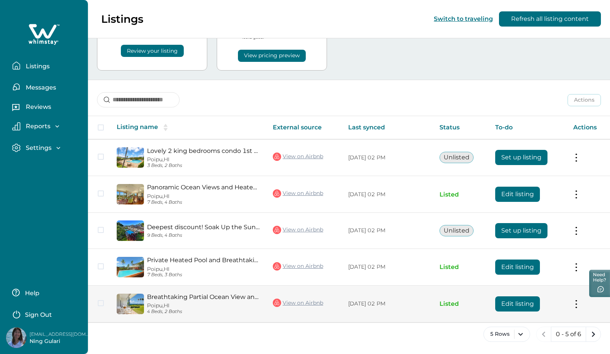
click at [522, 304] on button "Edit listing" at bounding box center [517, 303] width 45 height 15
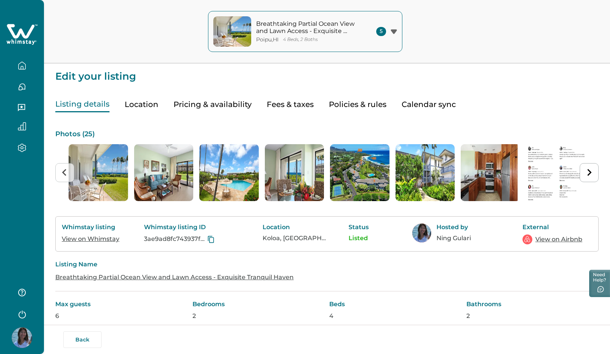
type input "**"
click at [280, 105] on button "Fees & taxes" at bounding box center [290, 105] width 47 height 16
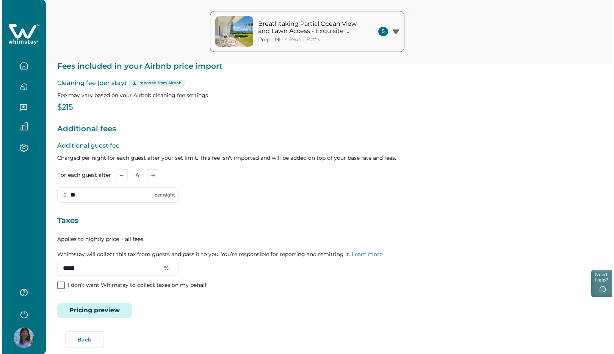
scroll to position [71, 0]
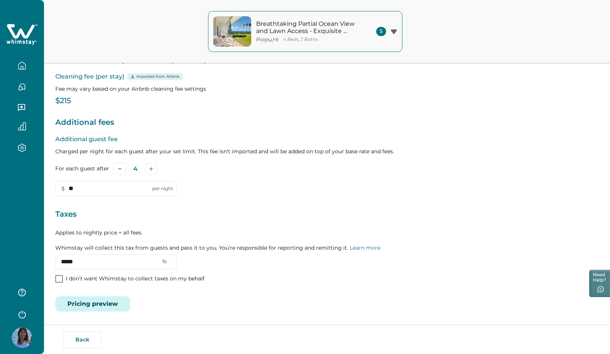
drag, startPoint x: 102, startPoint y: 260, endPoint x: 27, endPoint y: 260, distance: 75.4
click at [27, 260] on div "Breathtaking Partial Ocean View and Lawn Access - Exquisite [GEOGRAPHIC_DATA] ,…" at bounding box center [305, 106] width 610 height 354
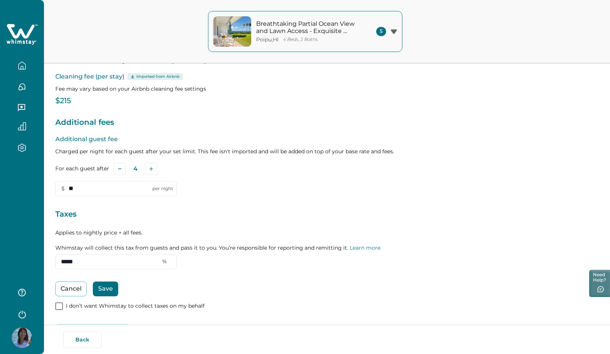
type input "*****"
click at [119, 289] on div "Cancel Save" at bounding box center [327, 288] width 544 height 15
click at [102, 289] on button "Save" at bounding box center [105, 288] width 25 height 15
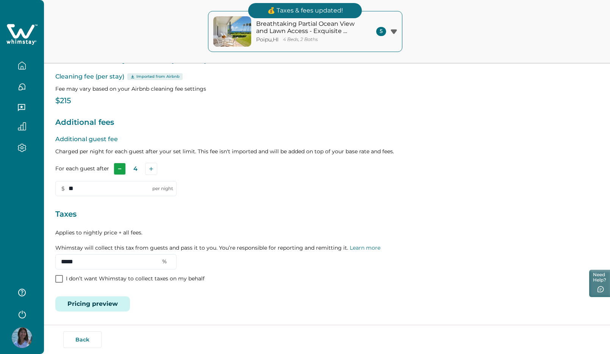
click at [122, 169] on button "Subtract" at bounding box center [120, 169] width 12 height 12
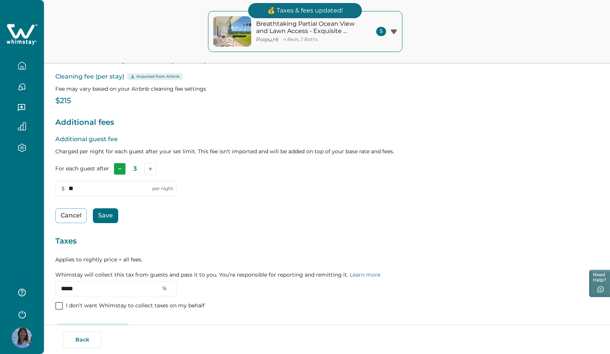
click at [119, 168] on rect "Subtract" at bounding box center [119, 168] width 3 height 1
click at [102, 215] on button "Save" at bounding box center [105, 215] width 25 height 15
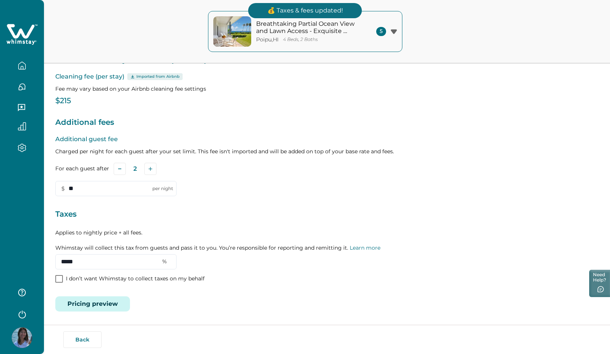
click at [110, 303] on button "Pricing preview" at bounding box center [92, 303] width 75 height 15
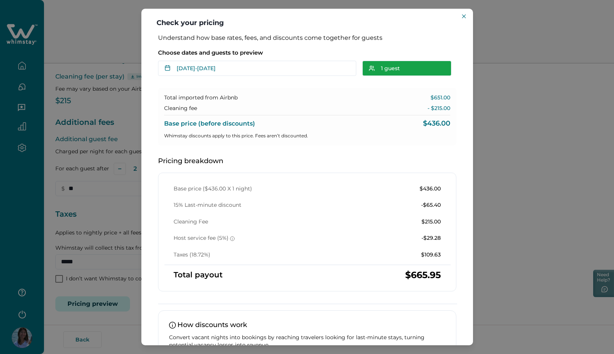
click at [400, 71] on button "1 guest" at bounding box center [406, 68] width 89 height 15
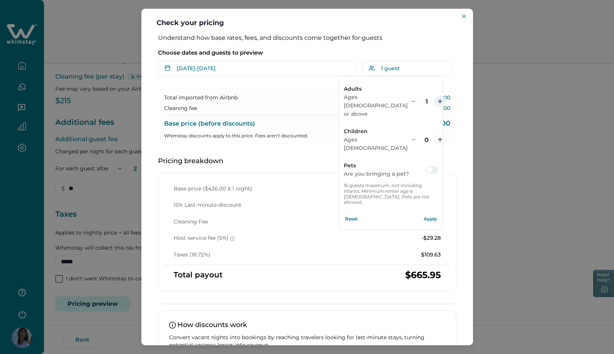
click at [438, 99] on icon "increment" at bounding box center [440, 101] width 5 height 5
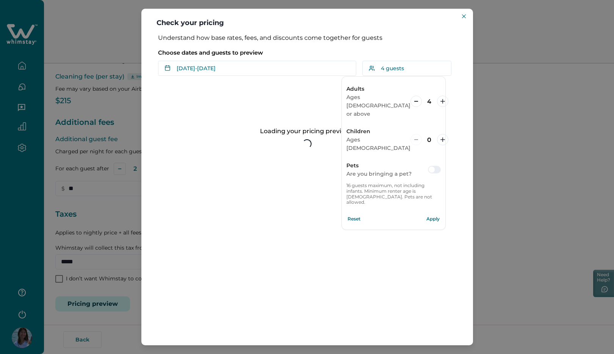
click at [428, 211] on button "Apply" at bounding box center [433, 218] width 15 height 15
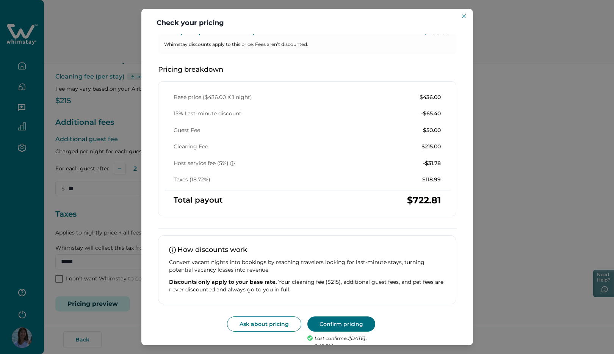
scroll to position [105, 0]
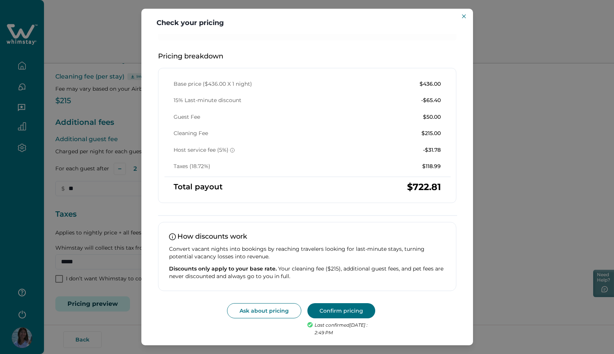
click at [324, 310] on button "Confirm pricing" at bounding box center [341, 310] width 68 height 15
click at [465, 17] on icon "Close" at bounding box center [464, 16] width 4 height 4
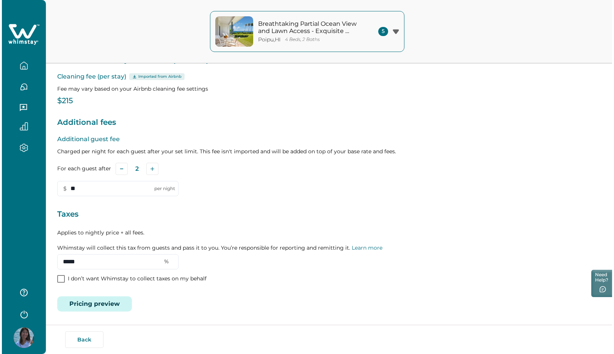
scroll to position [0, 0]
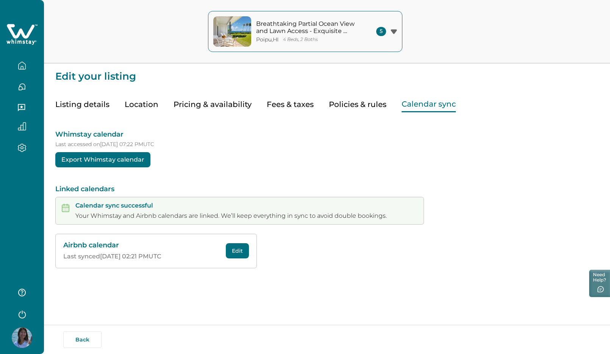
click at [439, 104] on button "Calendar sync" at bounding box center [429, 105] width 54 height 16
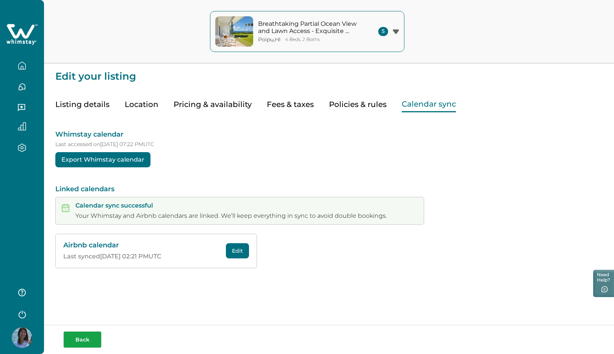
click at [83, 338] on button "Back" at bounding box center [82, 339] width 38 height 17
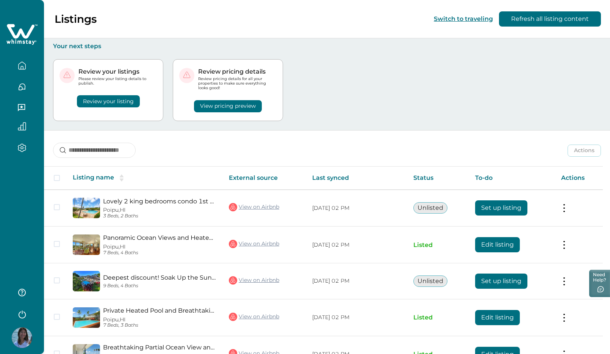
click at [226, 104] on button "View pricing preview" at bounding box center [228, 106] width 68 height 12
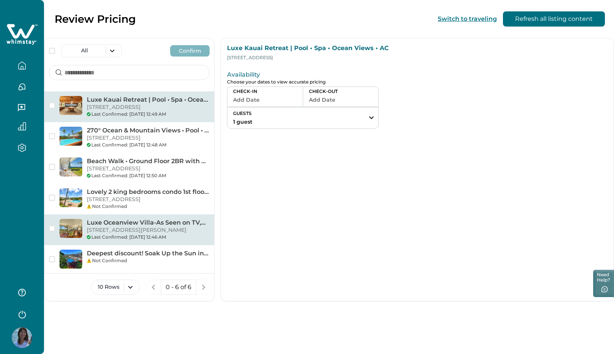
click at [153, 234] on p "[STREET_ADDRESS][PERSON_NAME]" at bounding box center [148, 230] width 123 height 8
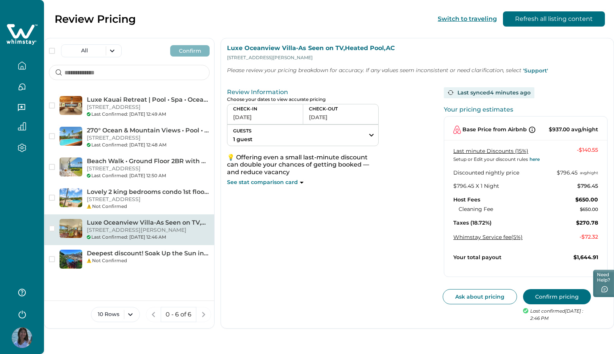
click at [555, 296] on button "Confirm pricing" at bounding box center [557, 296] width 68 height 15
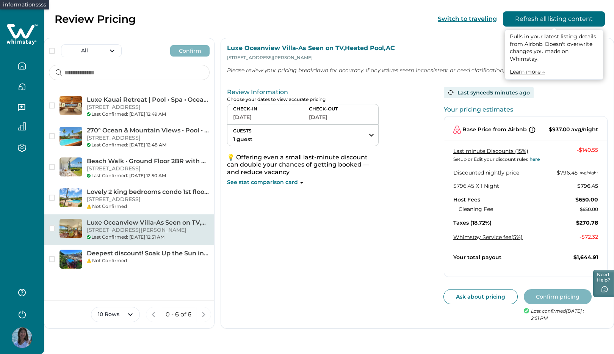
click at [512, 15] on button "Refresh all listing content" at bounding box center [554, 18] width 102 height 15
